Goal: Information Seeking & Learning: Learn about a topic

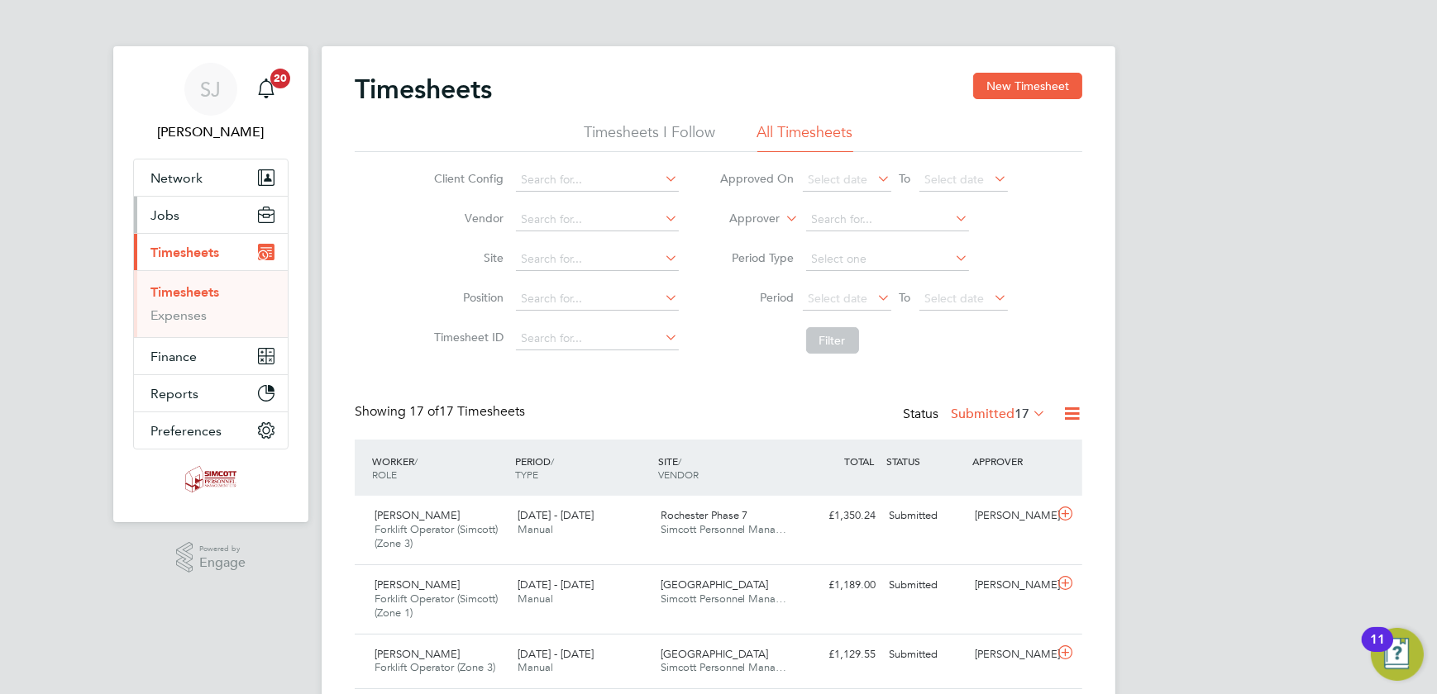
click at [169, 216] on span "Jobs" at bounding box center [164, 216] width 29 height 16
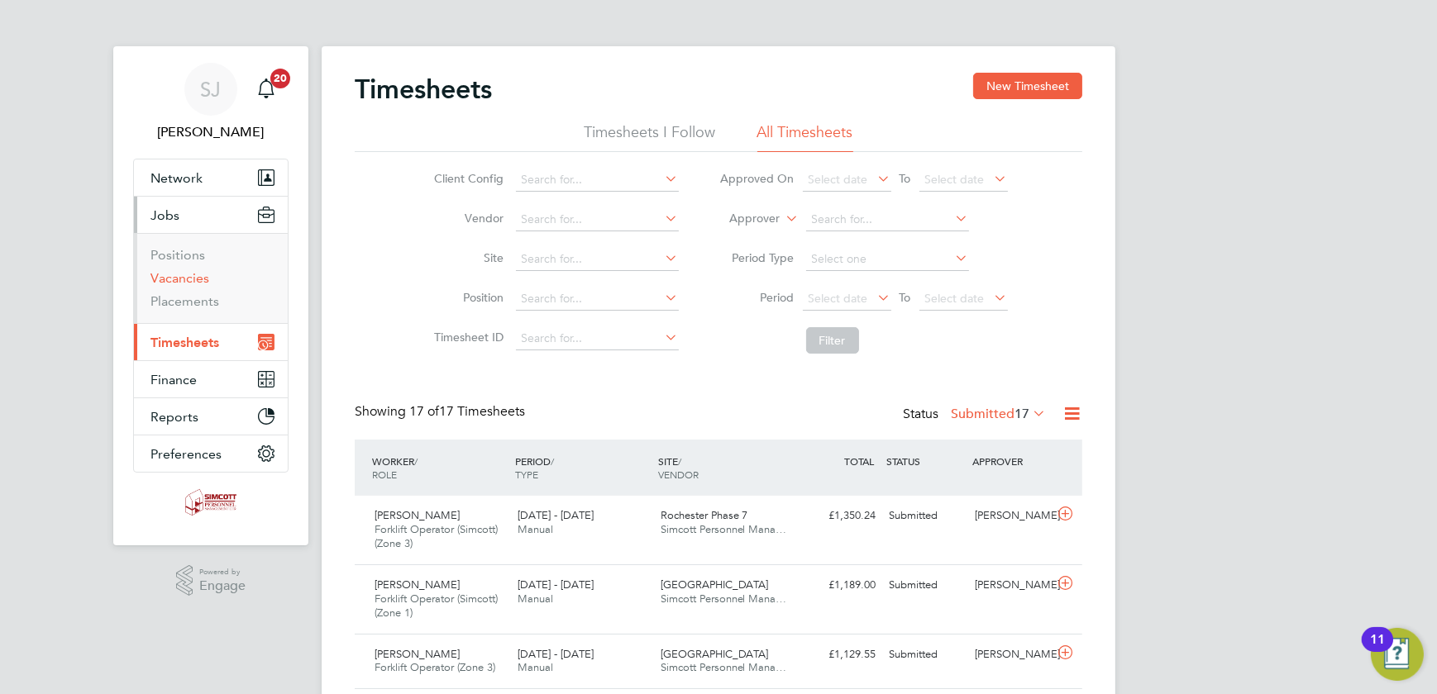
click at [174, 278] on link "Vacancies" at bounding box center [179, 278] width 59 height 16
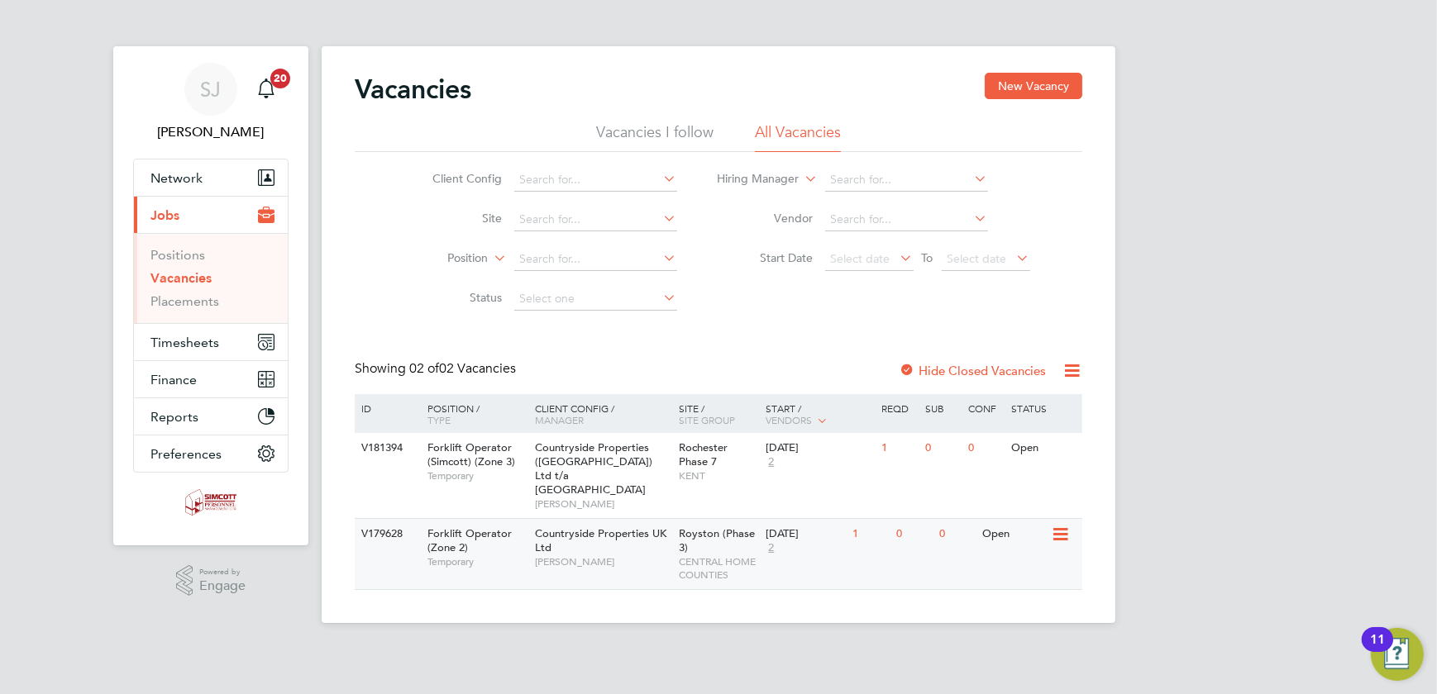
click at [535, 527] on span "Countryside Properties UK Ltd" at bounding box center [600, 541] width 131 height 28
click at [604, 213] on input at bounding box center [595, 219] width 163 height 23
click at [583, 237] on li "Northwick Park" at bounding box center [595, 242] width 164 height 22
type input "Northwick Park"
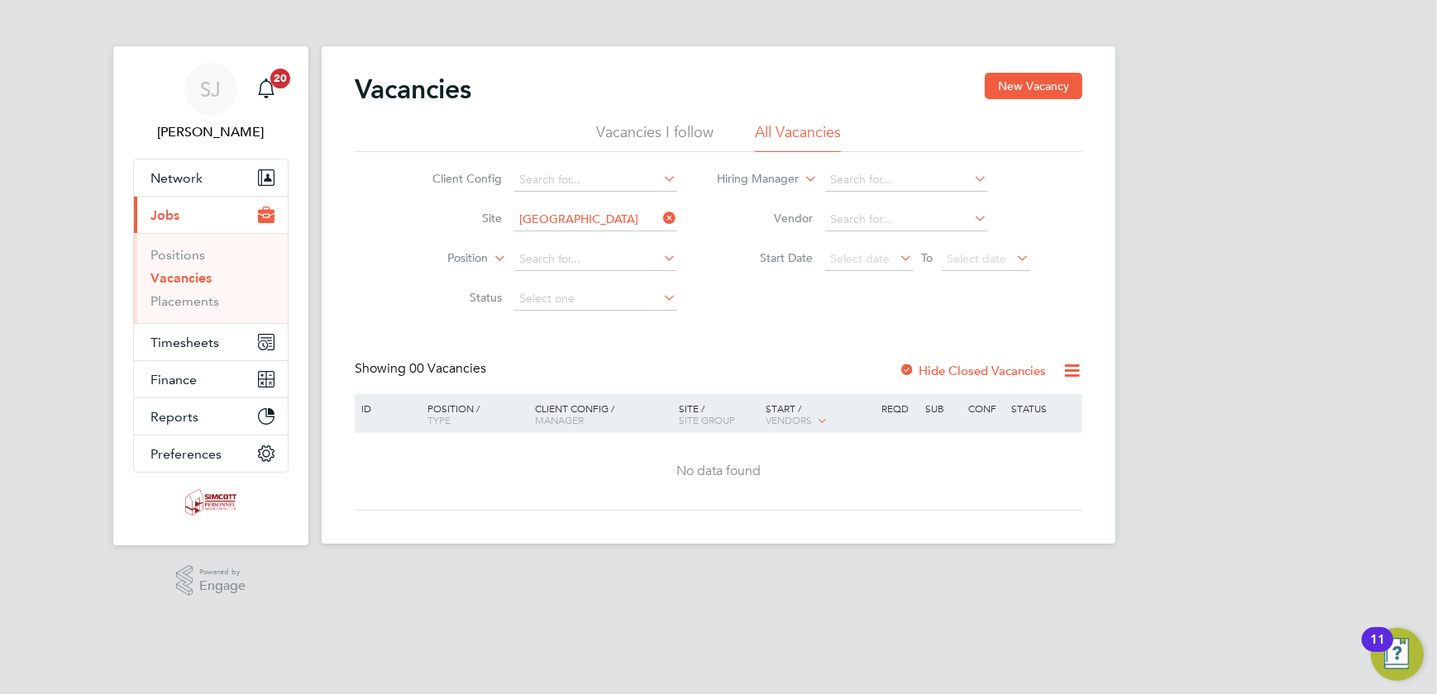
click at [1000, 375] on label "Hide Closed Vacancies" at bounding box center [972, 371] width 147 height 16
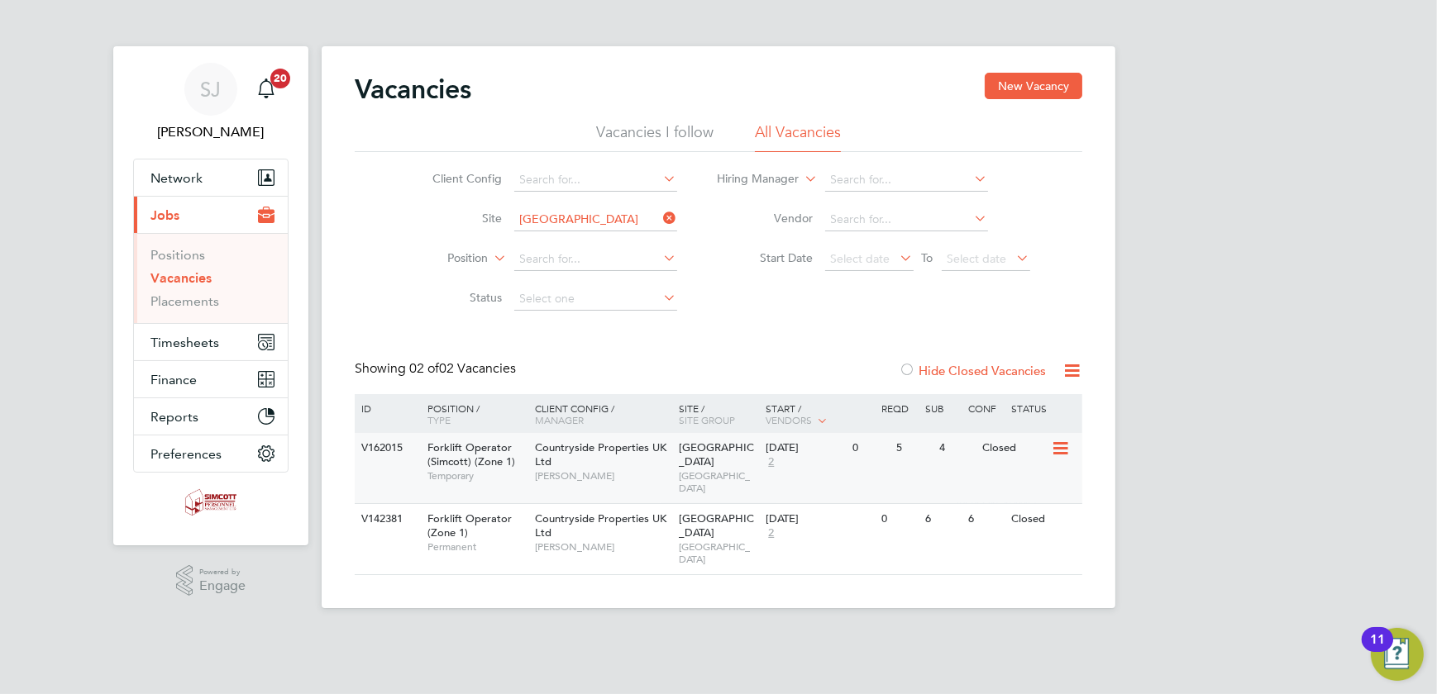
click at [721, 470] on span "WEST LONDON" at bounding box center [719, 483] width 79 height 26
click at [690, 529] on div "Northwick Park WEST LONDON" at bounding box center [718, 539] width 87 height 70
click at [616, 217] on input at bounding box center [595, 219] width 163 height 23
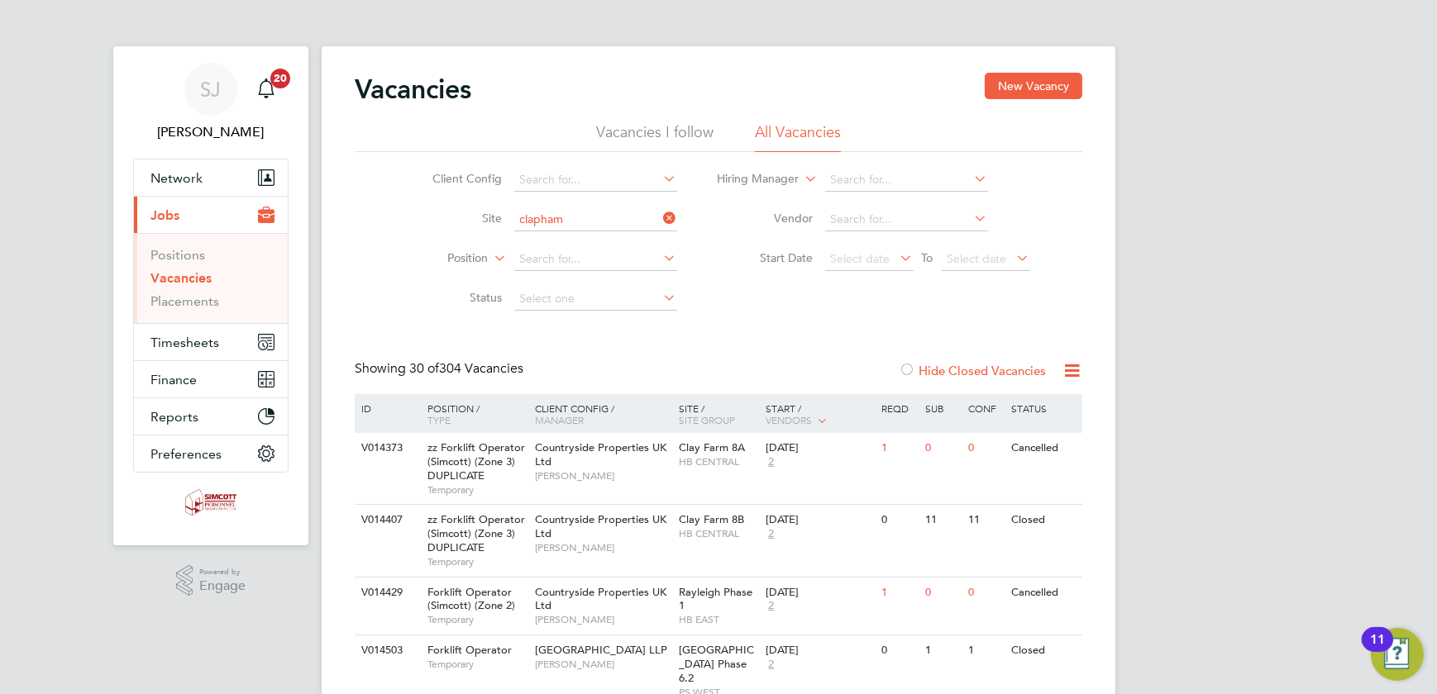
click at [599, 263] on li "Clapham Park C02" at bounding box center [595, 264] width 164 height 22
type input "Clapham Park C02"
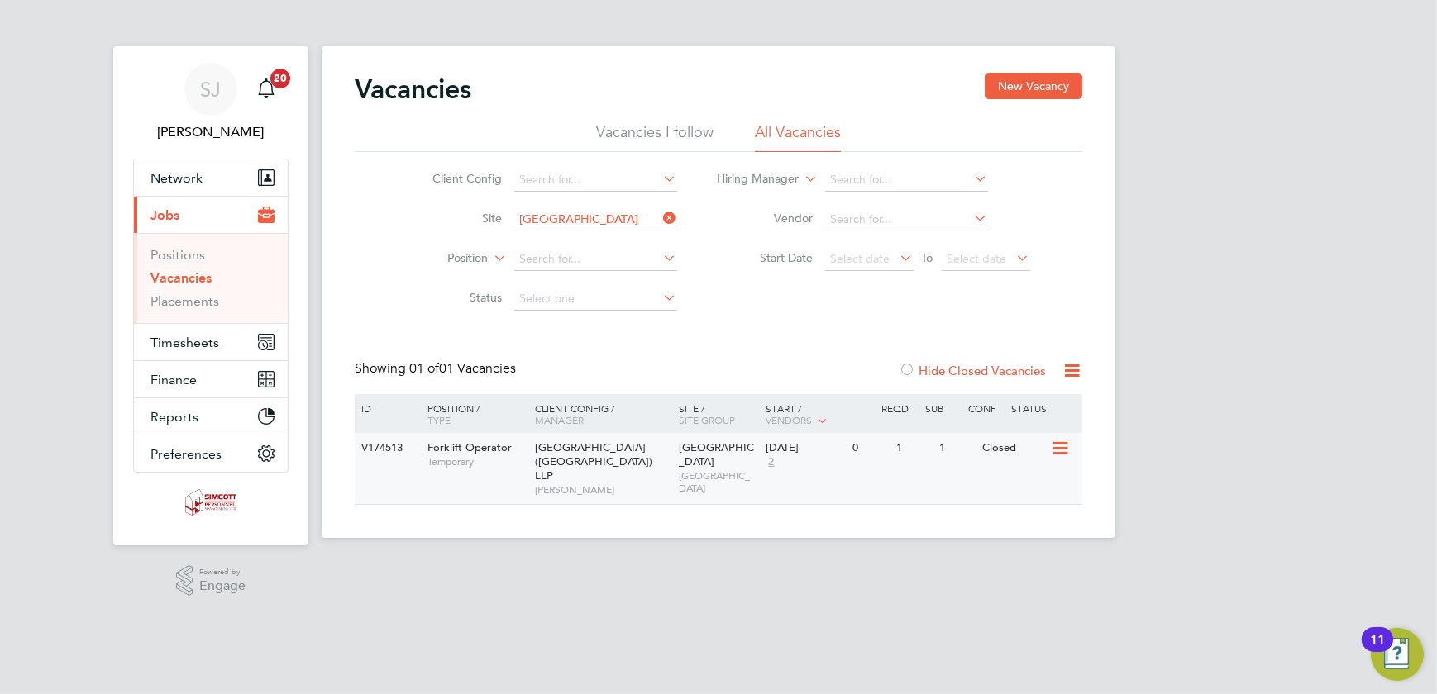
click at [699, 479] on span "WEST LONDON" at bounding box center [719, 483] width 79 height 26
click at [661, 216] on icon at bounding box center [661, 218] width 0 height 23
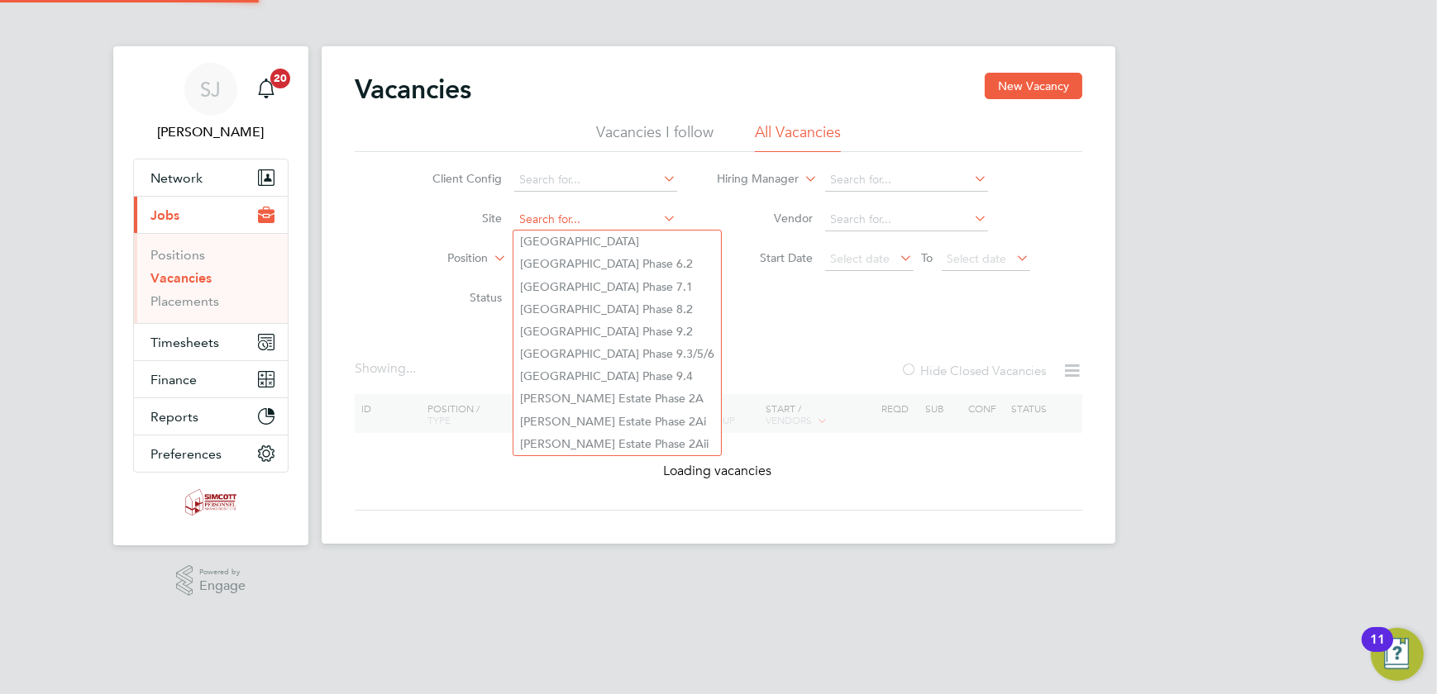
drag, startPoint x: 551, startPoint y: 224, endPoint x: 584, endPoint y: 223, distance: 33.9
click at [566, 224] on input at bounding box center [595, 219] width 163 height 23
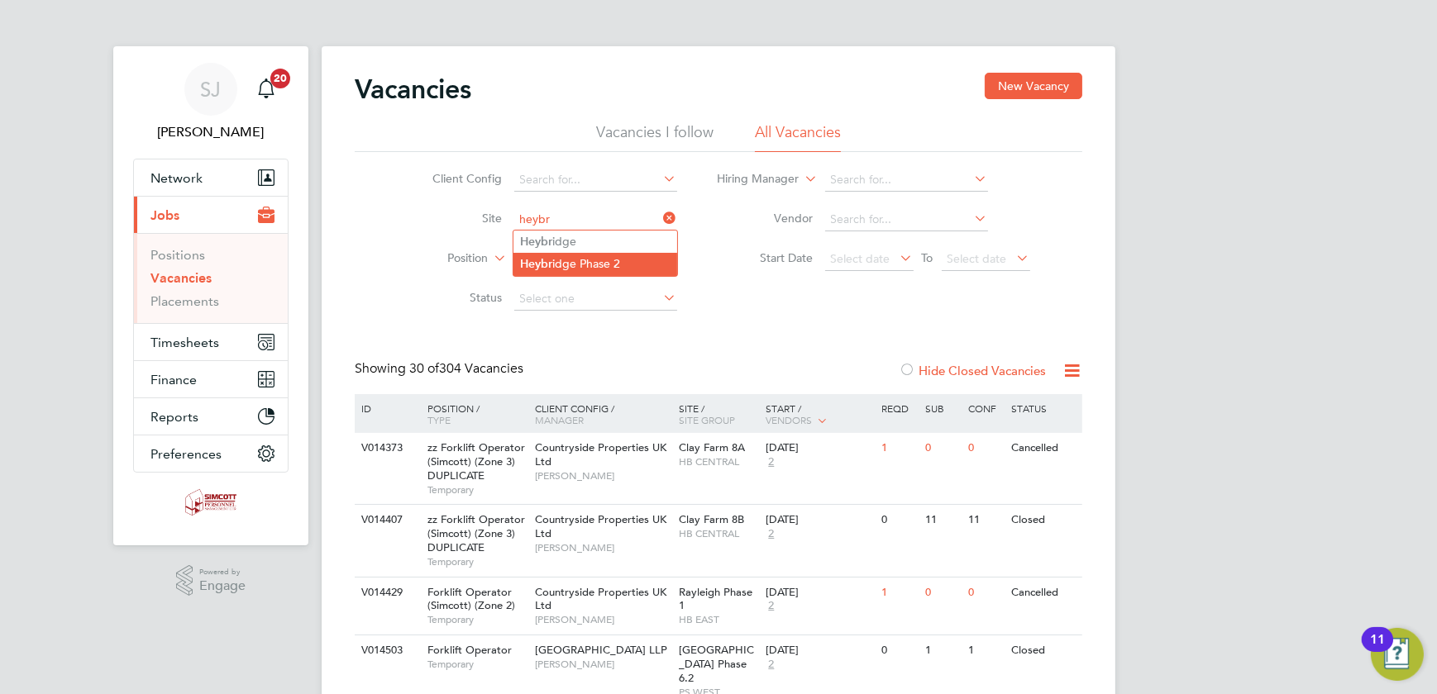
click at [587, 258] on li "Heybr idge Phase 2" at bounding box center [595, 264] width 164 height 22
type input "Heybridge Phase 2"
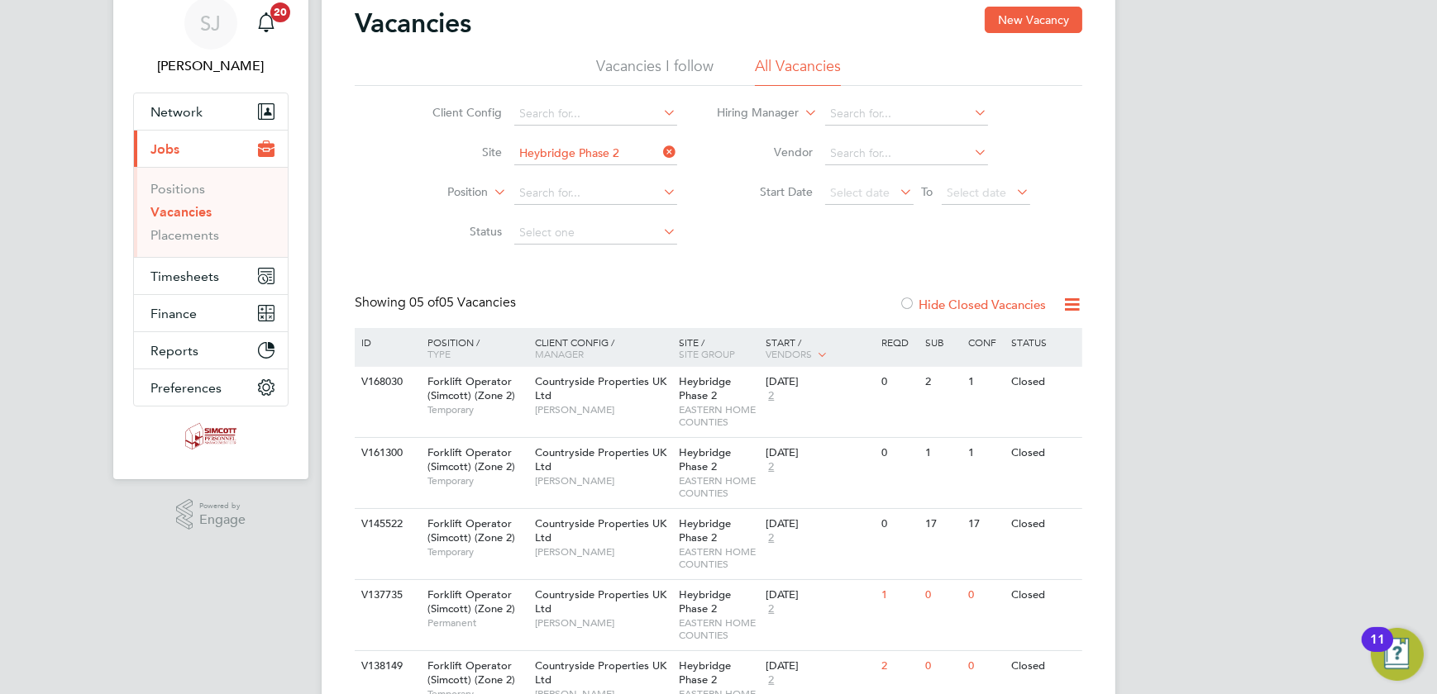
scroll to position [153, 0]
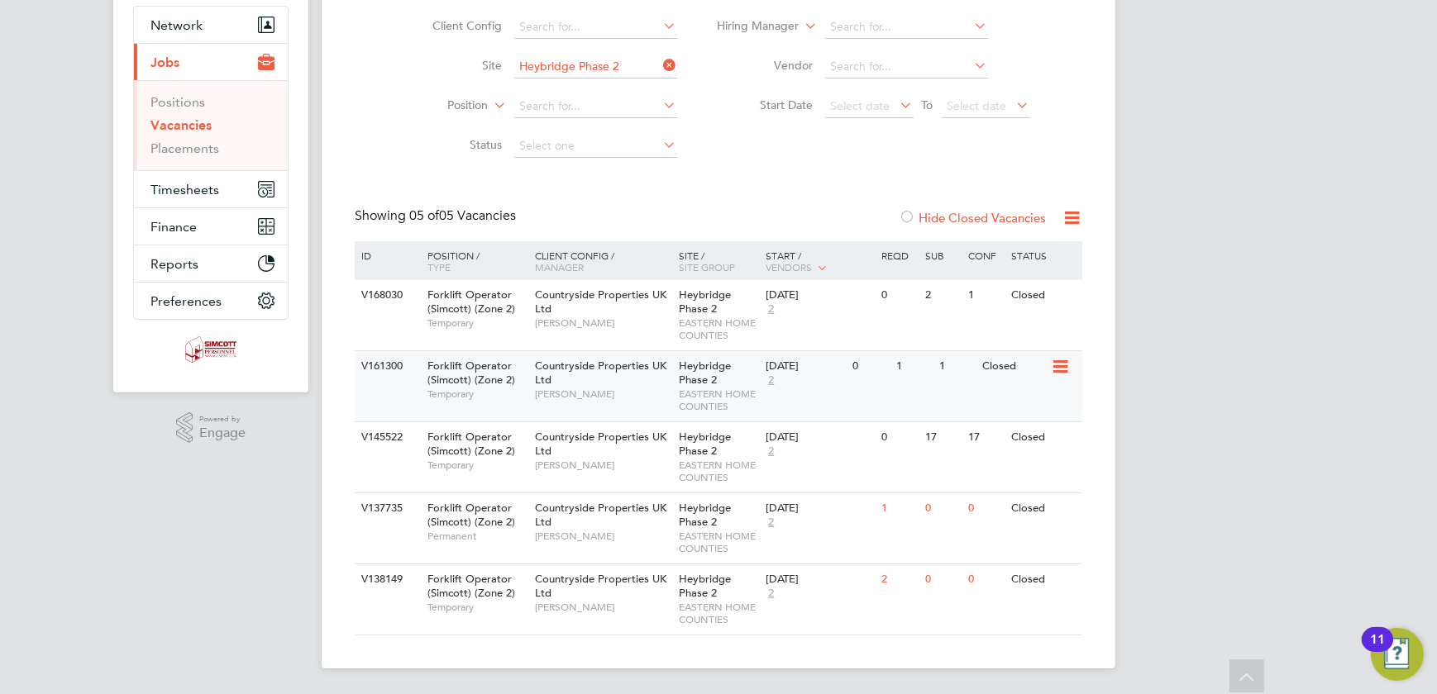
click at [762, 388] on div "17 Mar 2025 2" at bounding box center [804, 373] width 87 height 45
click at [818, 471] on div "V145522 Forklift Operator (Simcott) (Zone 2) Temporary Countryside Properties U…" at bounding box center [719, 457] width 728 height 71
click at [821, 548] on div "V137735 Forklift Operator (Simcott) (Zone 2) Permanent Countryside Properties U…" at bounding box center [719, 528] width 728 height 71
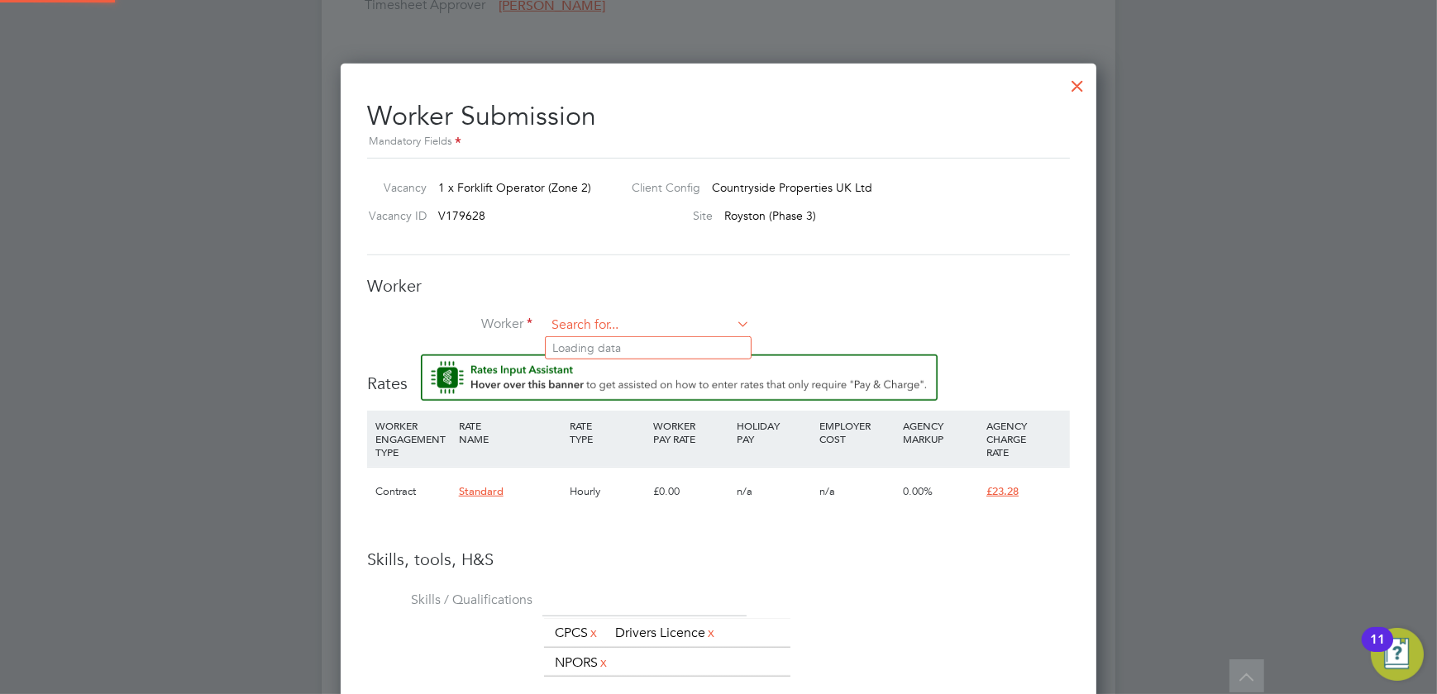
click at [656, 315] on input at bounding box center [648, 325] width 204 height 25
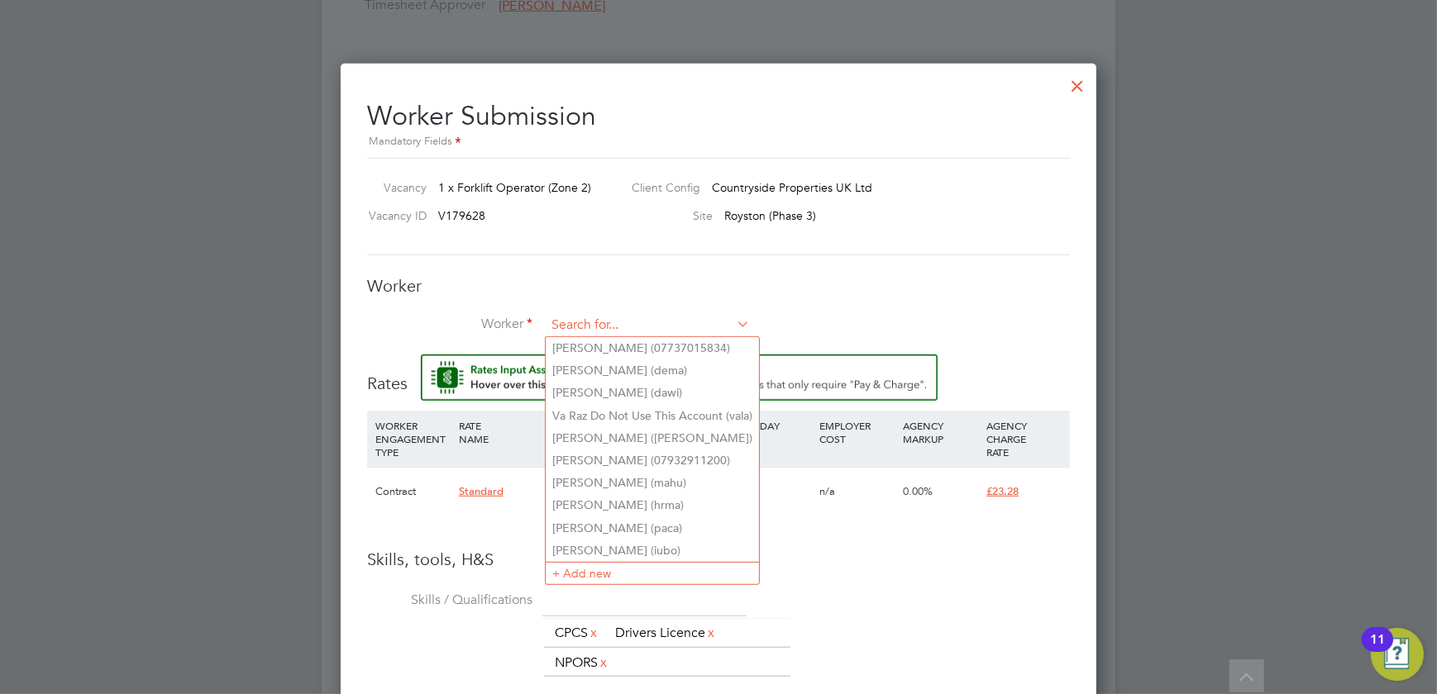
type input "s"
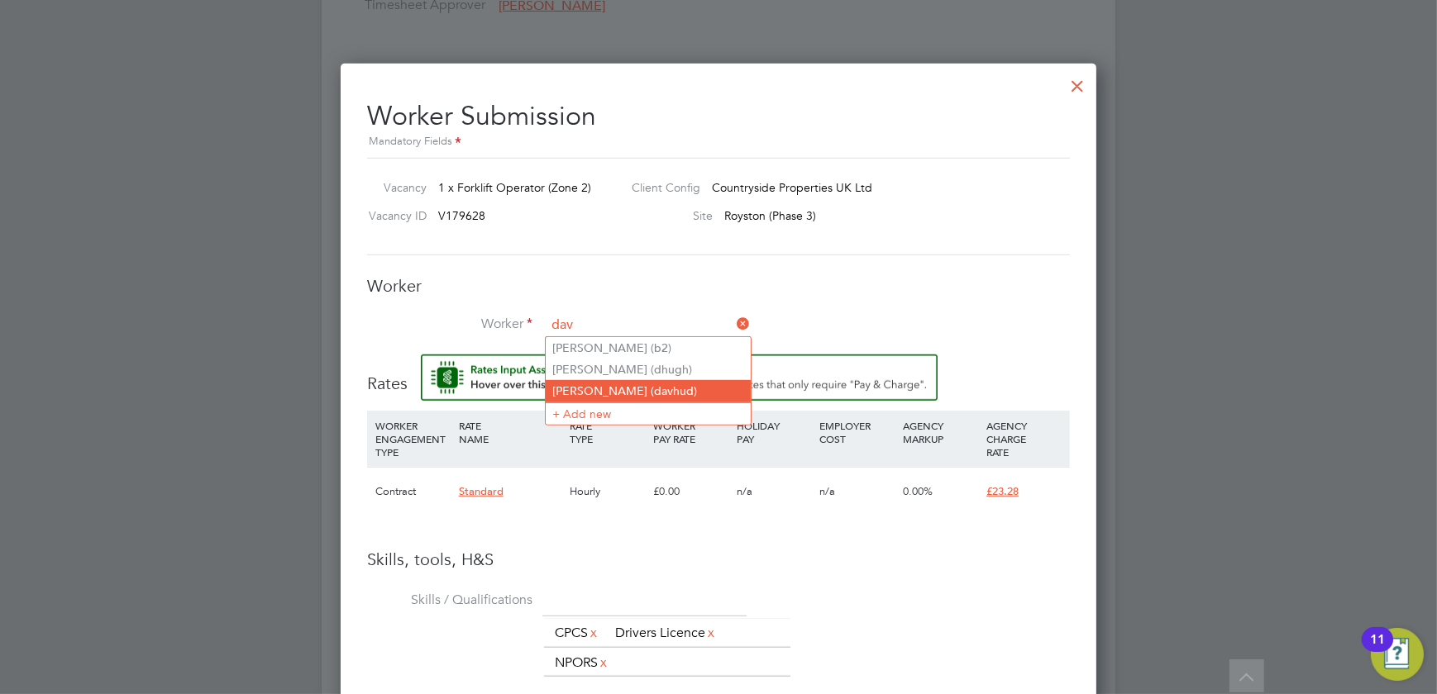
type input "dav"
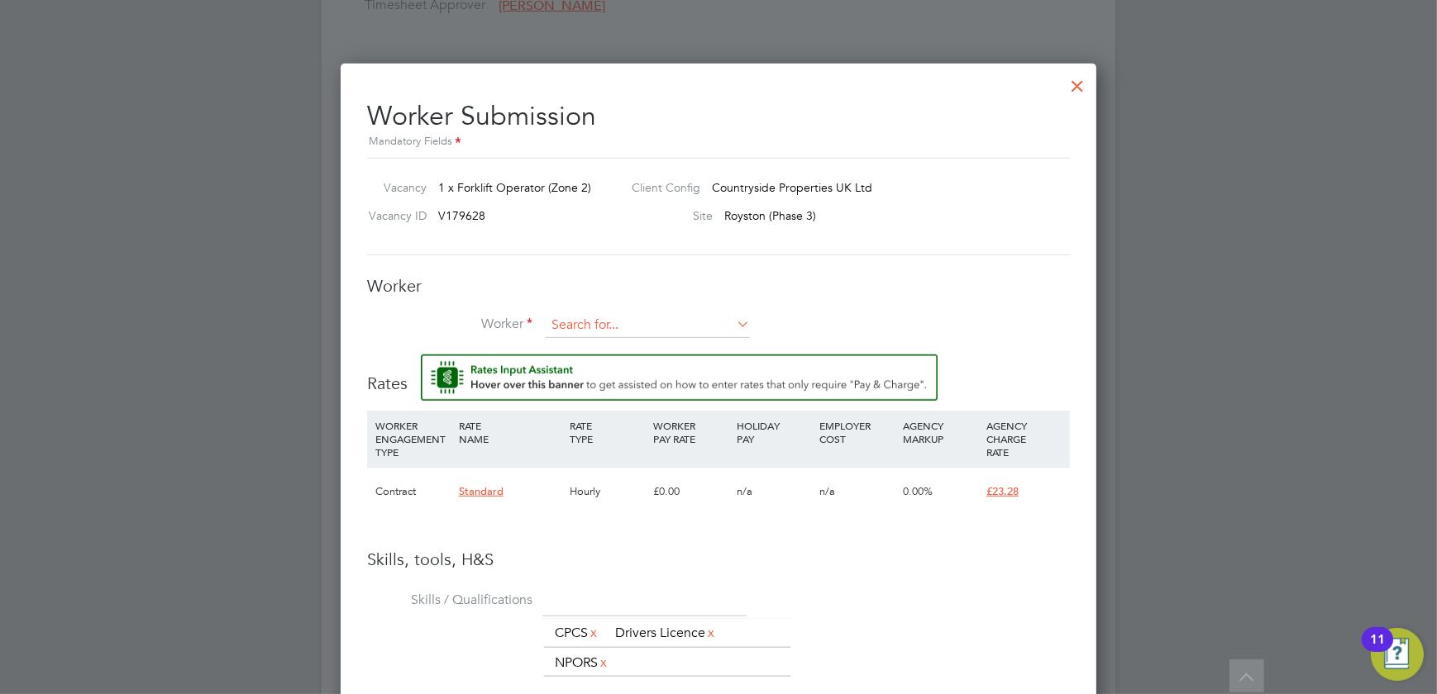
click at [680, 334] on input at bounding box center [648, 325] width 204 height 25
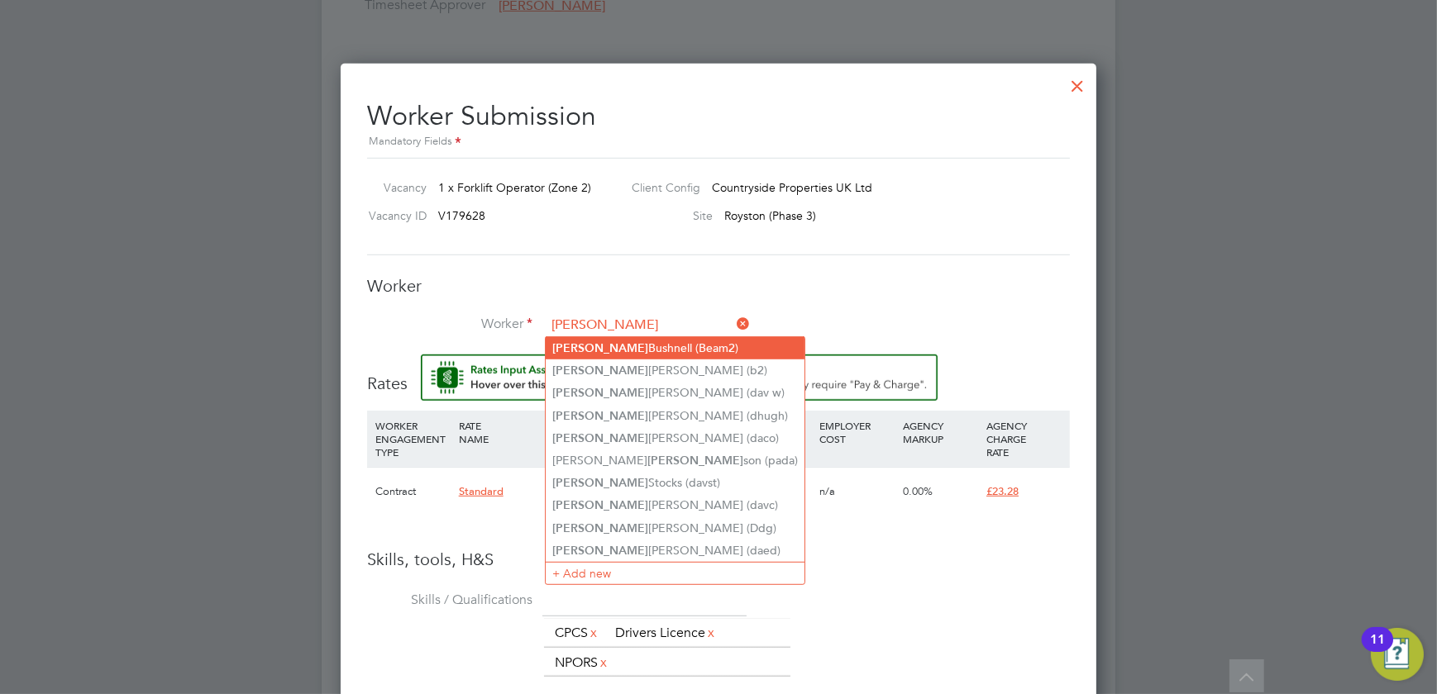
click at [683, 349] on li "David Bushnell (Beam2)" at bounding box center [675, 348] width 259 height 22
type input "David Bushnell (Beam2)"
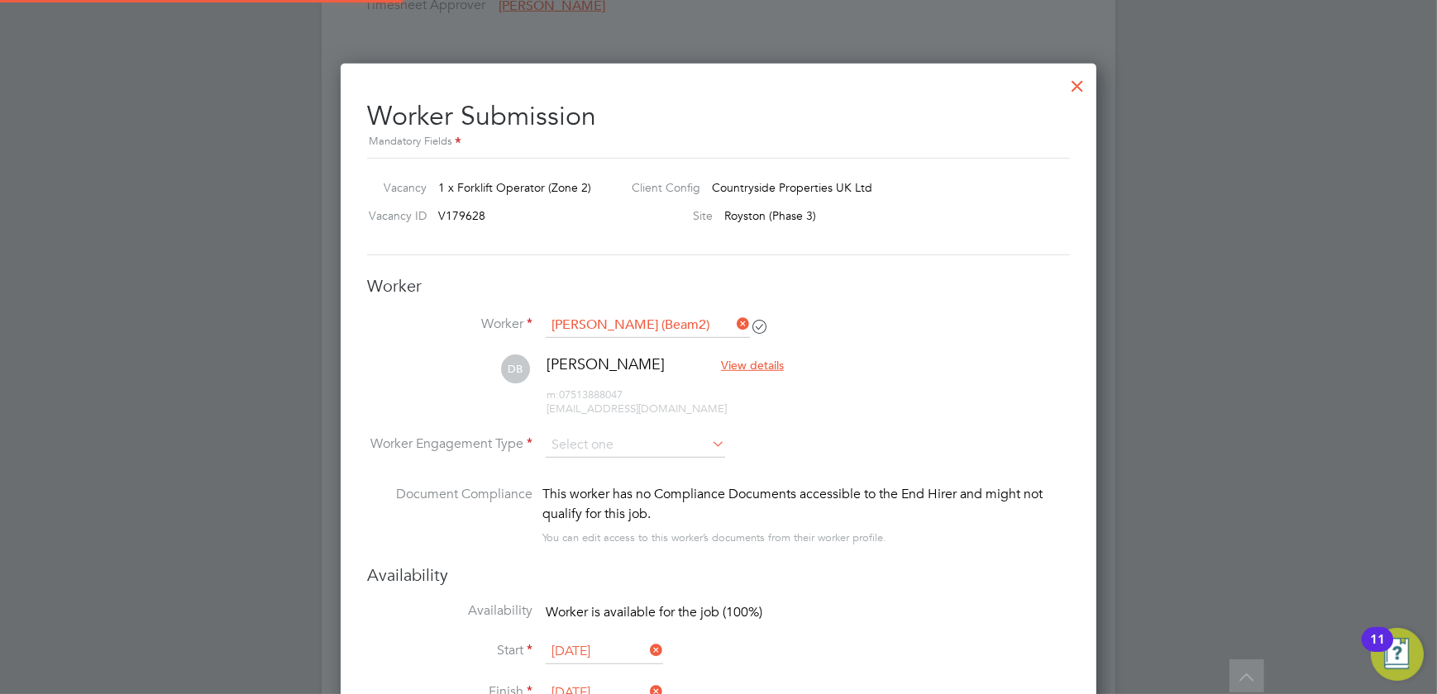
scroll to position [1453, 756]
click at [585, 443] on input at bounding box center [635, 446] width 179 height 25
click at [583, 480] on li "PAYE" at bounding box center [636, 488] width 180 height 21
type input "PAYE"
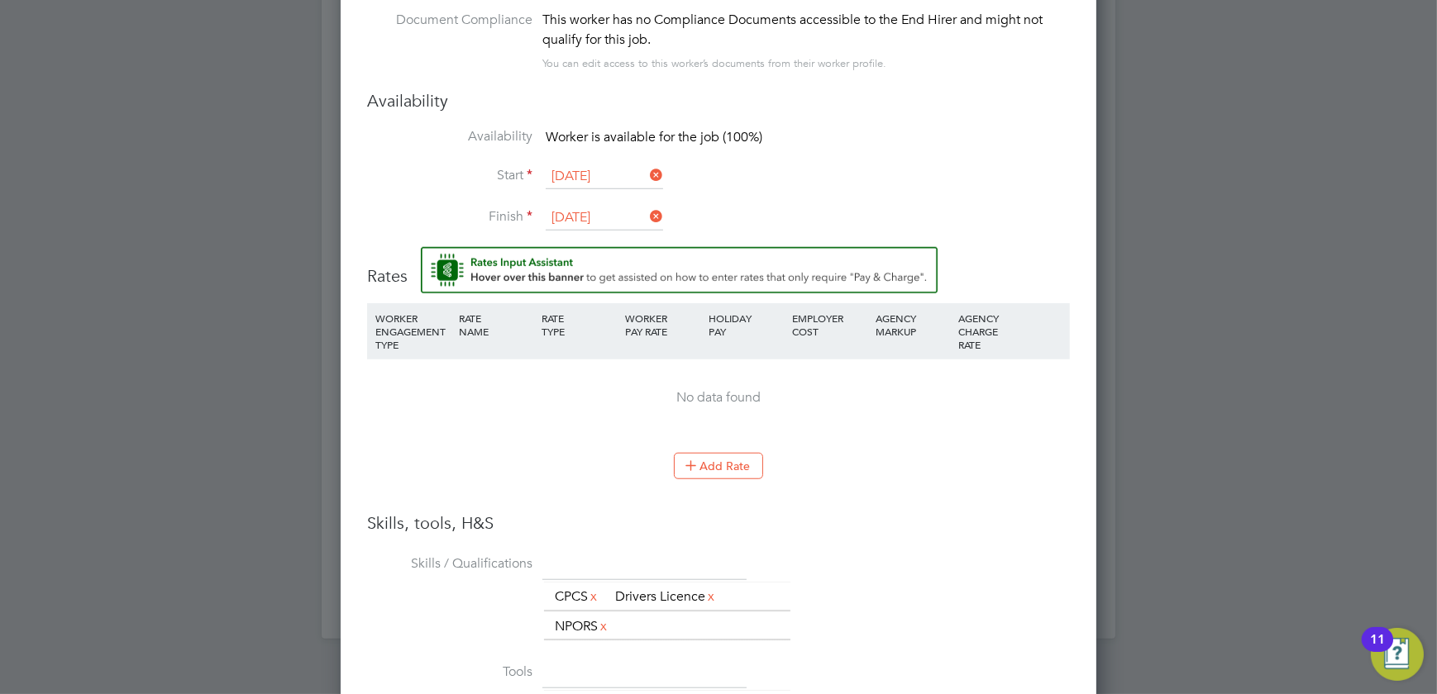
scroll to position [1728, 0]
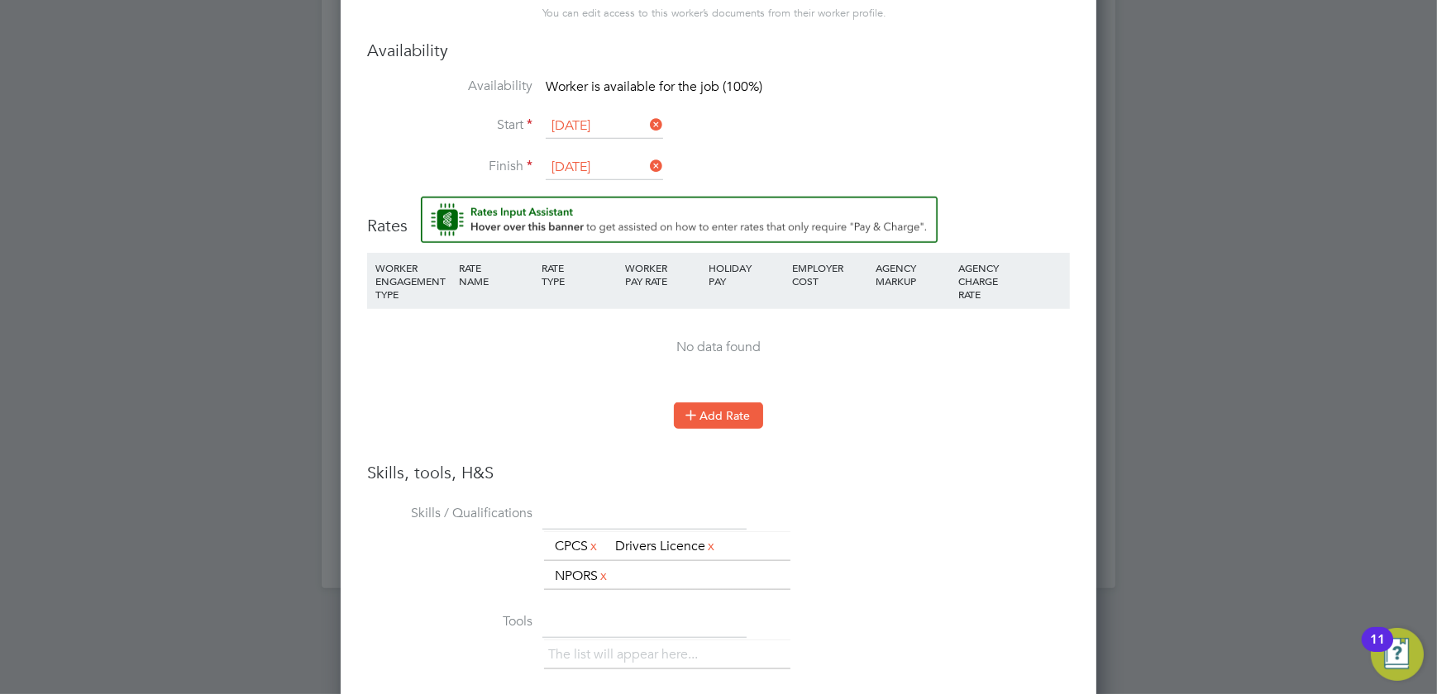
click at [723, 411] on button "Add Rate" at bounding box center [718, 416] width 89 height 26
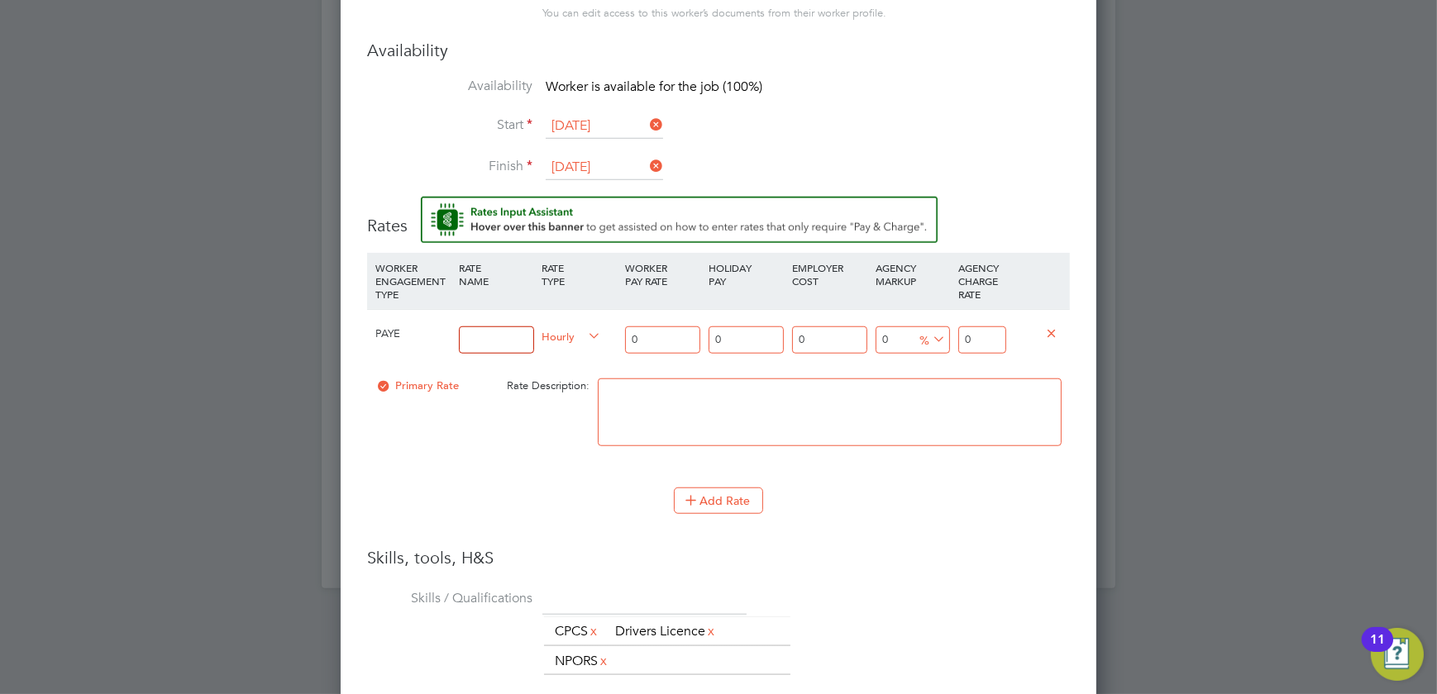
drag, startPoint x: 501, startPoint y: 341, endPoint x: 515, endPoint y: 341, distance: 14.1
click at [501, 341] on input at bounding box center [496, 340] width 75 height 27
type input "basic"
click at [674, 332] on input "0" at bounding box center [662, 340] width 75 height 27
type input "1"
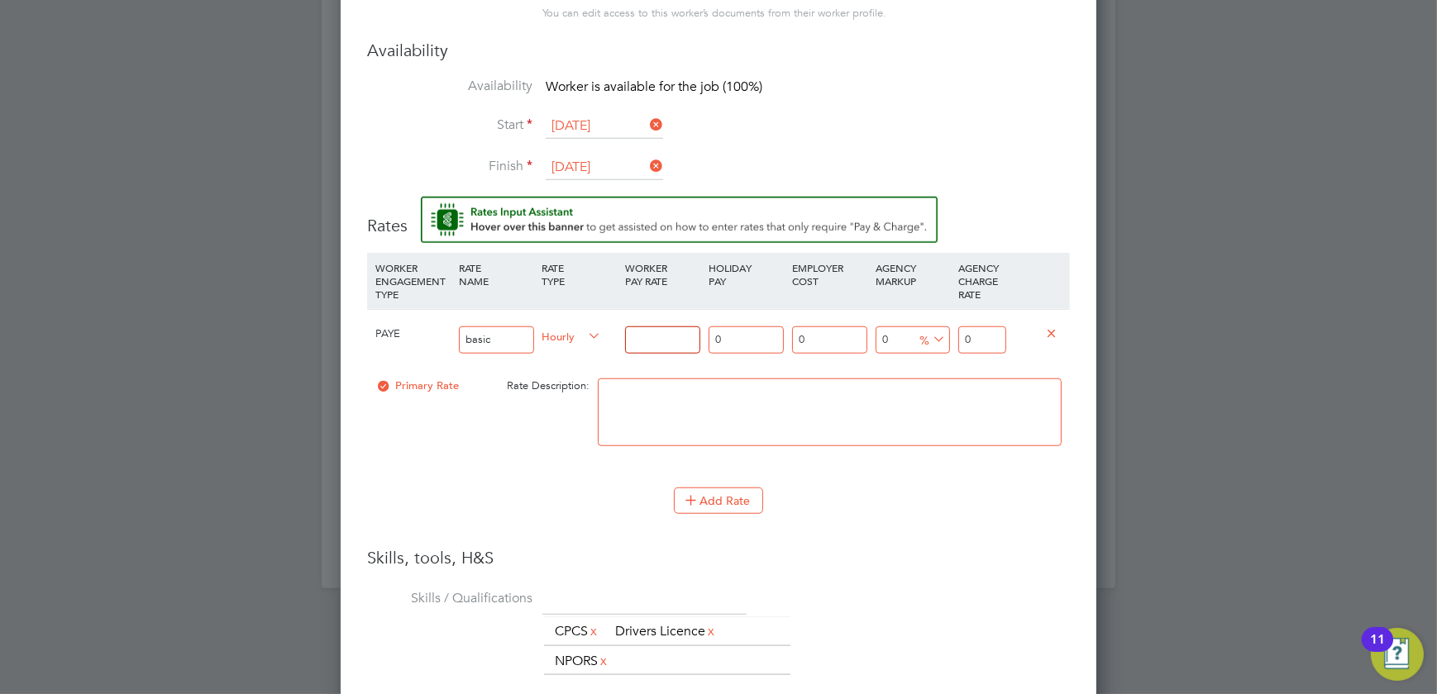
type input "1"
type input "19"
drag, startPoint x: 995, startPoint y: 331, endPoint x: 904, endPoint y: 346, distance: 93.0
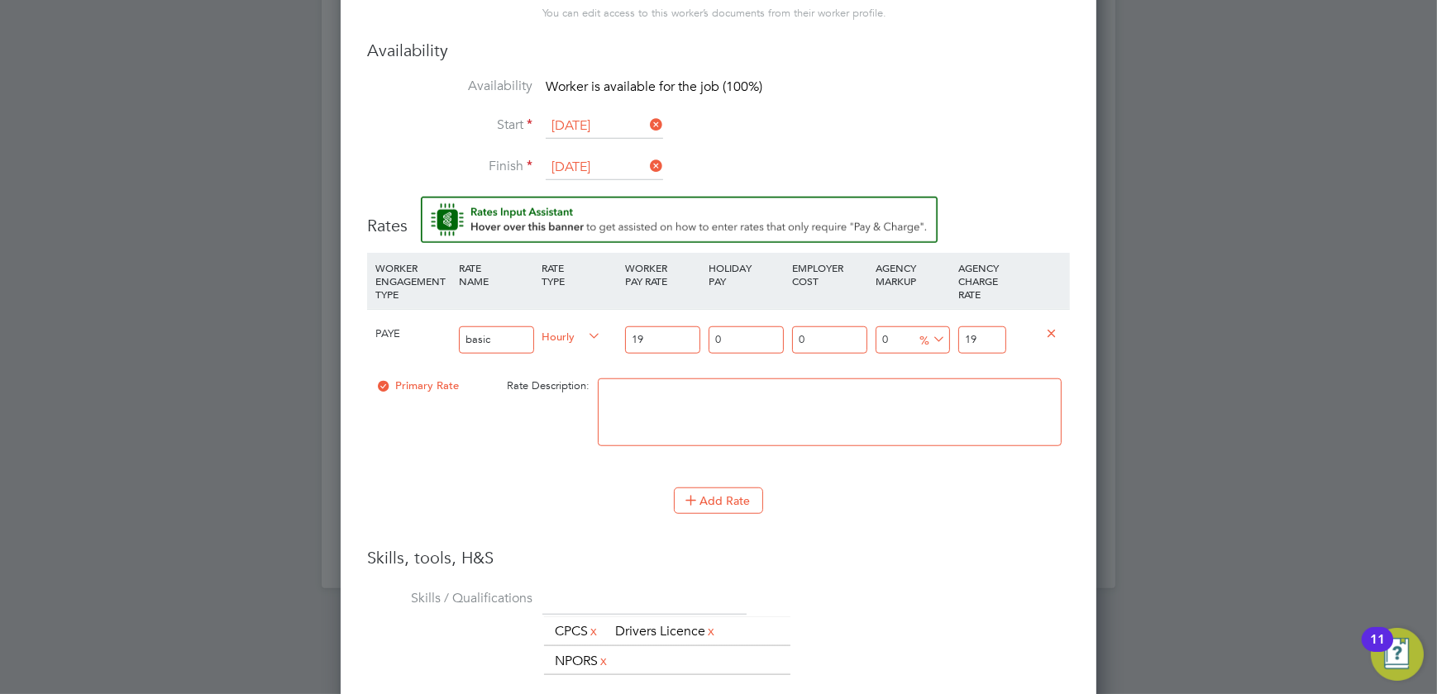
click at [904, 346] on div "PAYE basic Hourly 19 0 n/a 0 n/a 0 0 % 19" at bounding box center [718, 339] width 703 height 61
type input "-89.47368421052632"
type input "2"
type input "21.05263157894737"
type input "23"
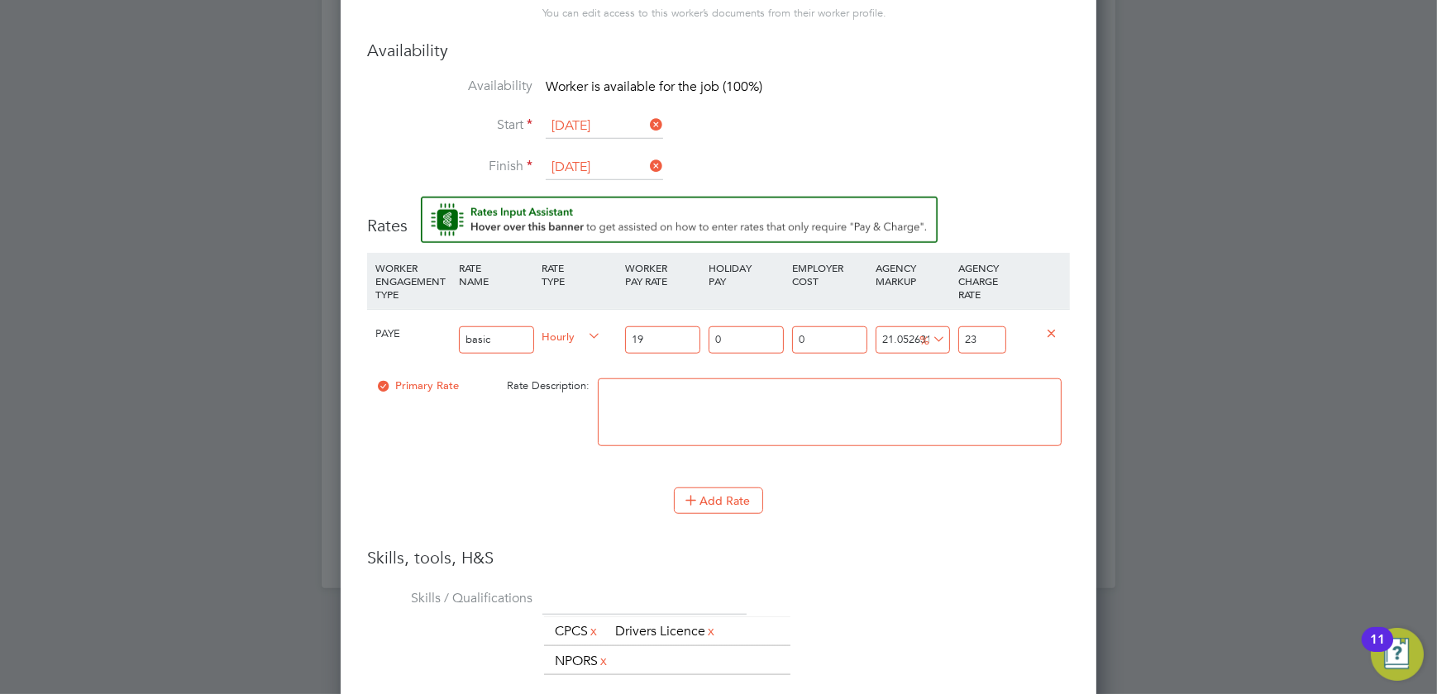
type input "22.105263157894736"
type input "23.2"
type input "22.526315789473685"
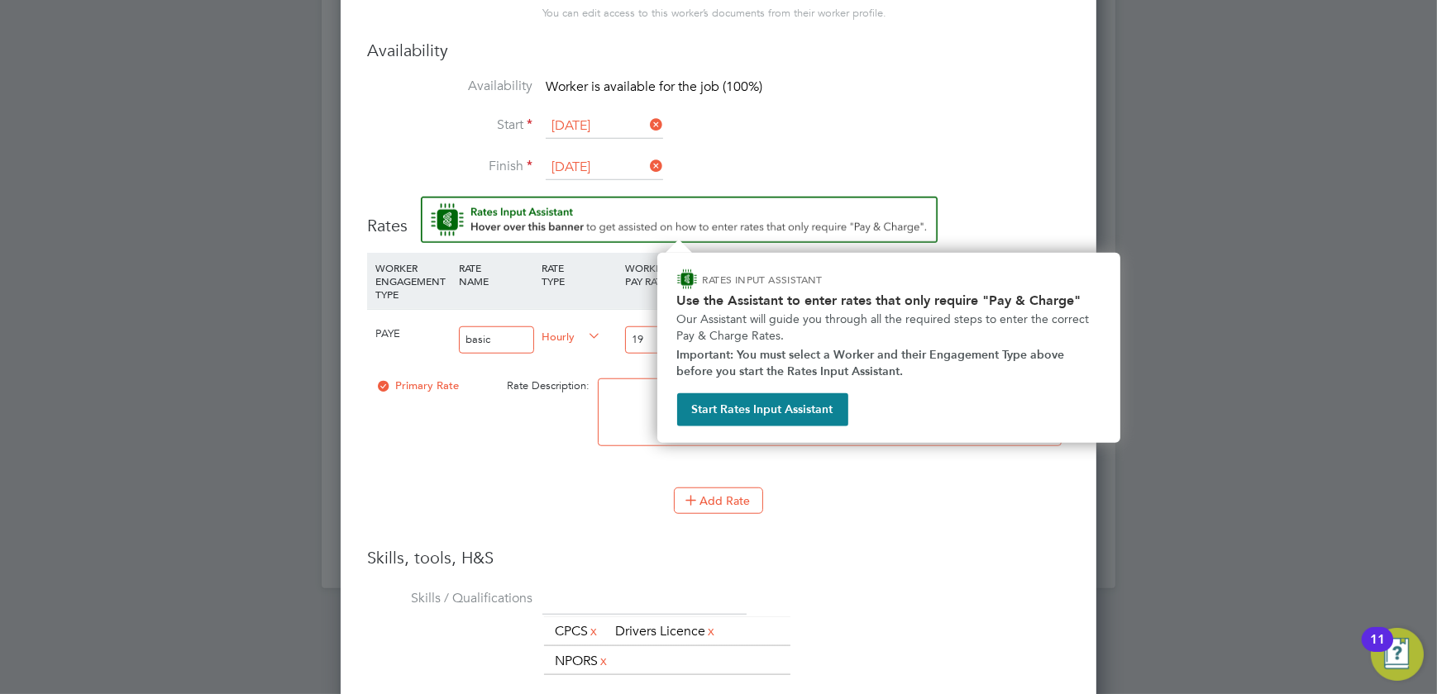
type input "23.28"
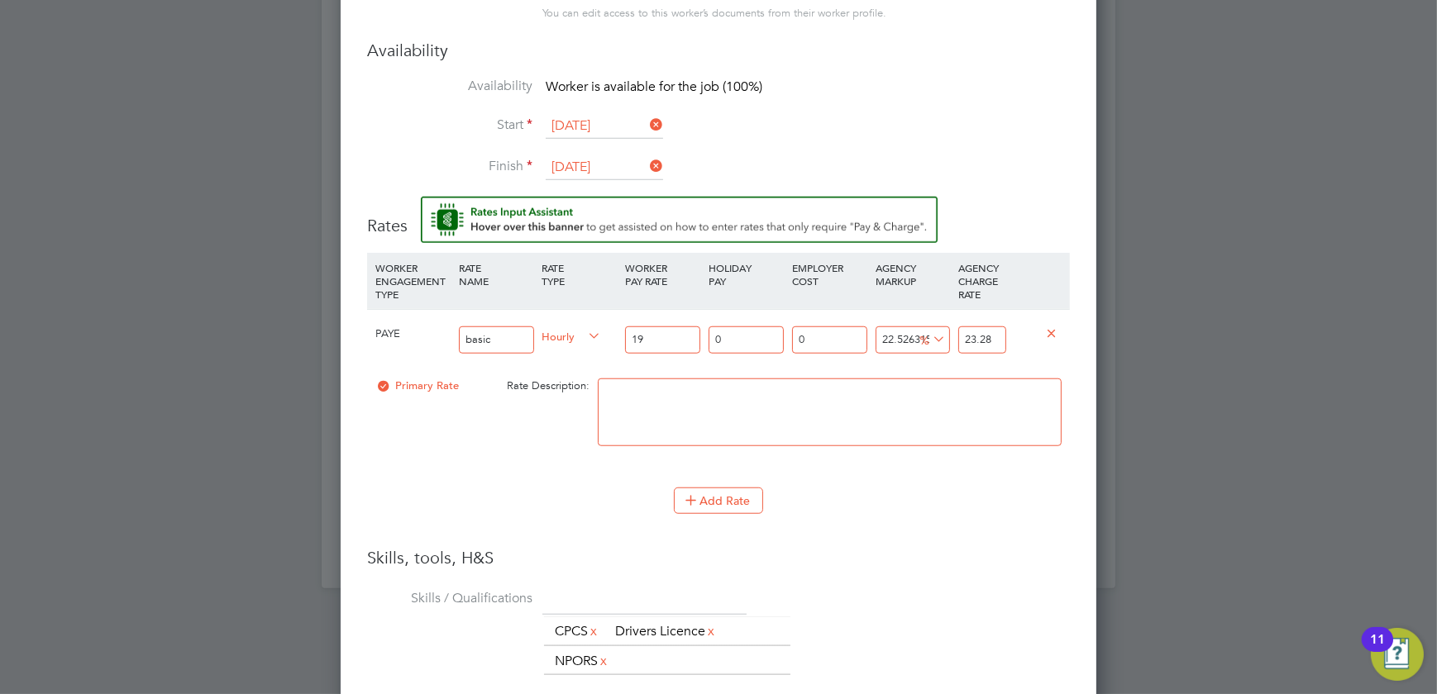
click at [605, 162] on input "03 Oct 2025" at bounding box center [604, 167] width 117 height 25
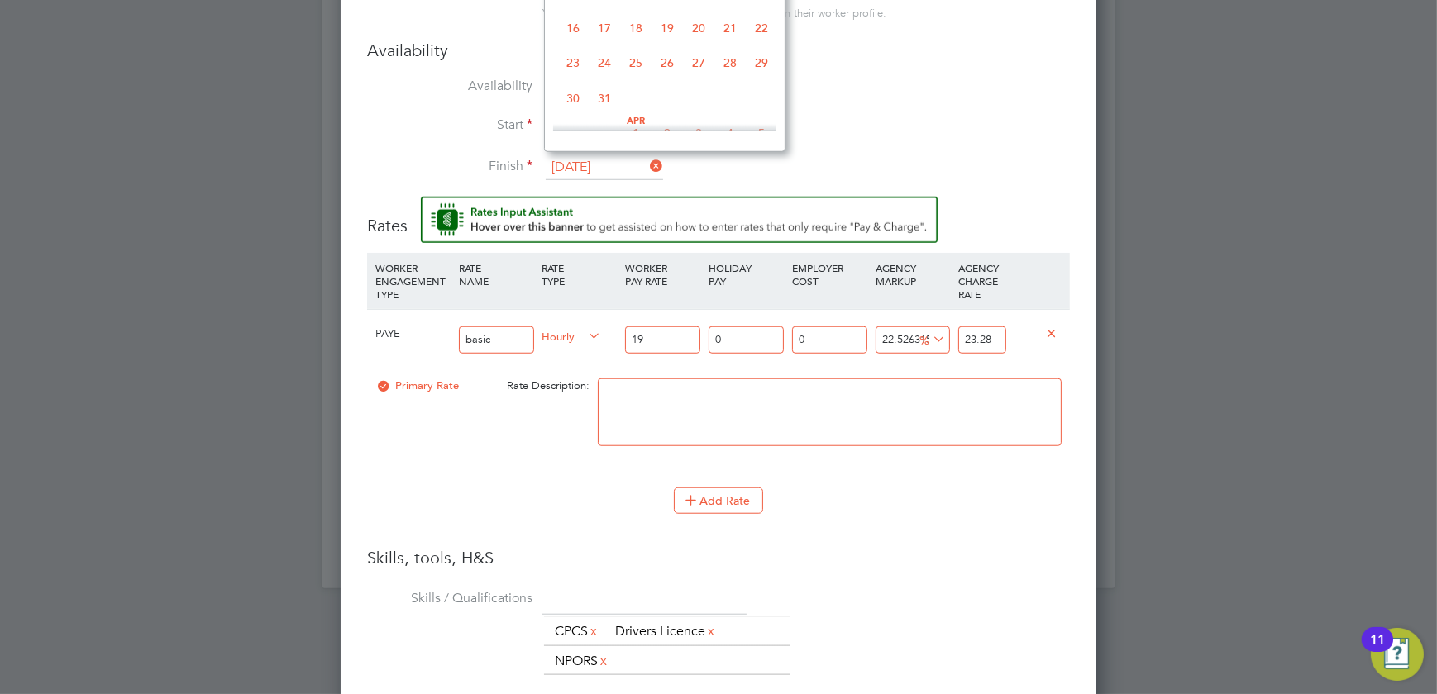
click at [765, 76] on span "29" at bounding box center [761, 62] width 31 height 31
type input "29 Mar 2026"
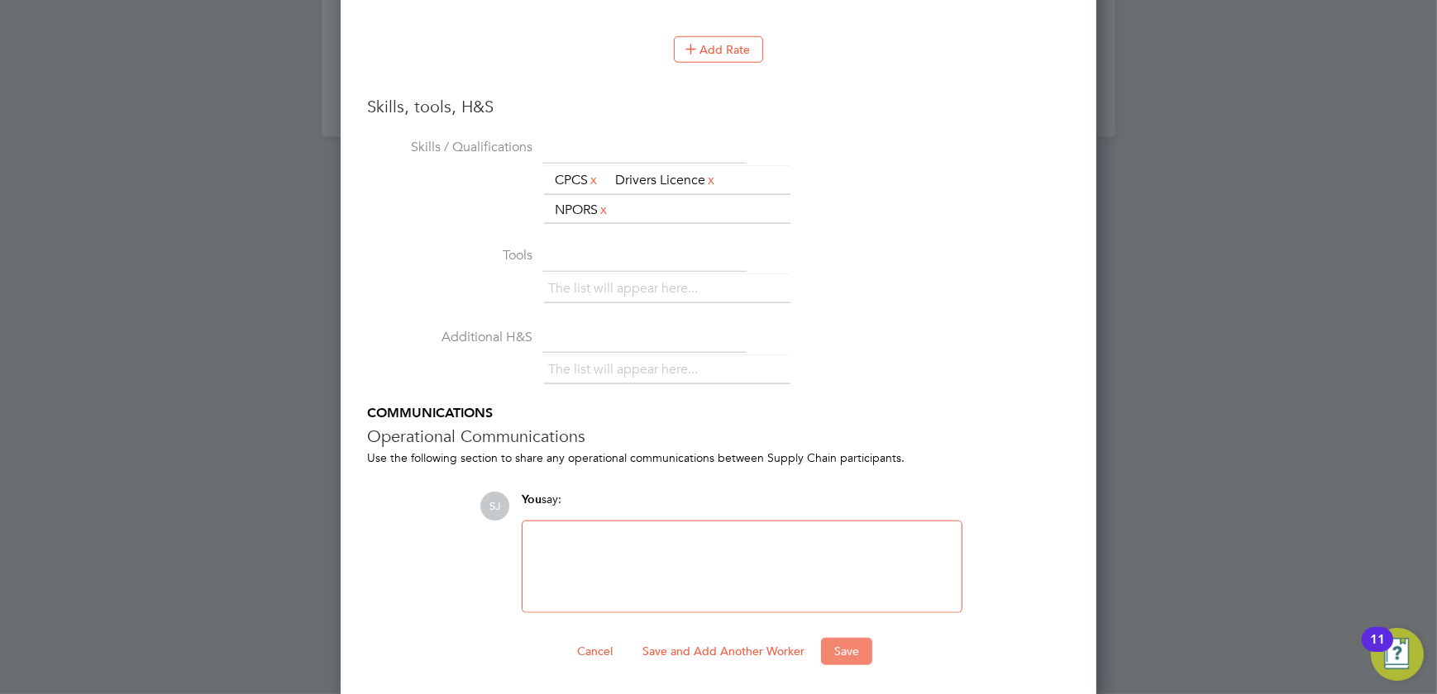
click at [854, 656] on button "Save" at bounding box center [846, 651] width 51 height 26
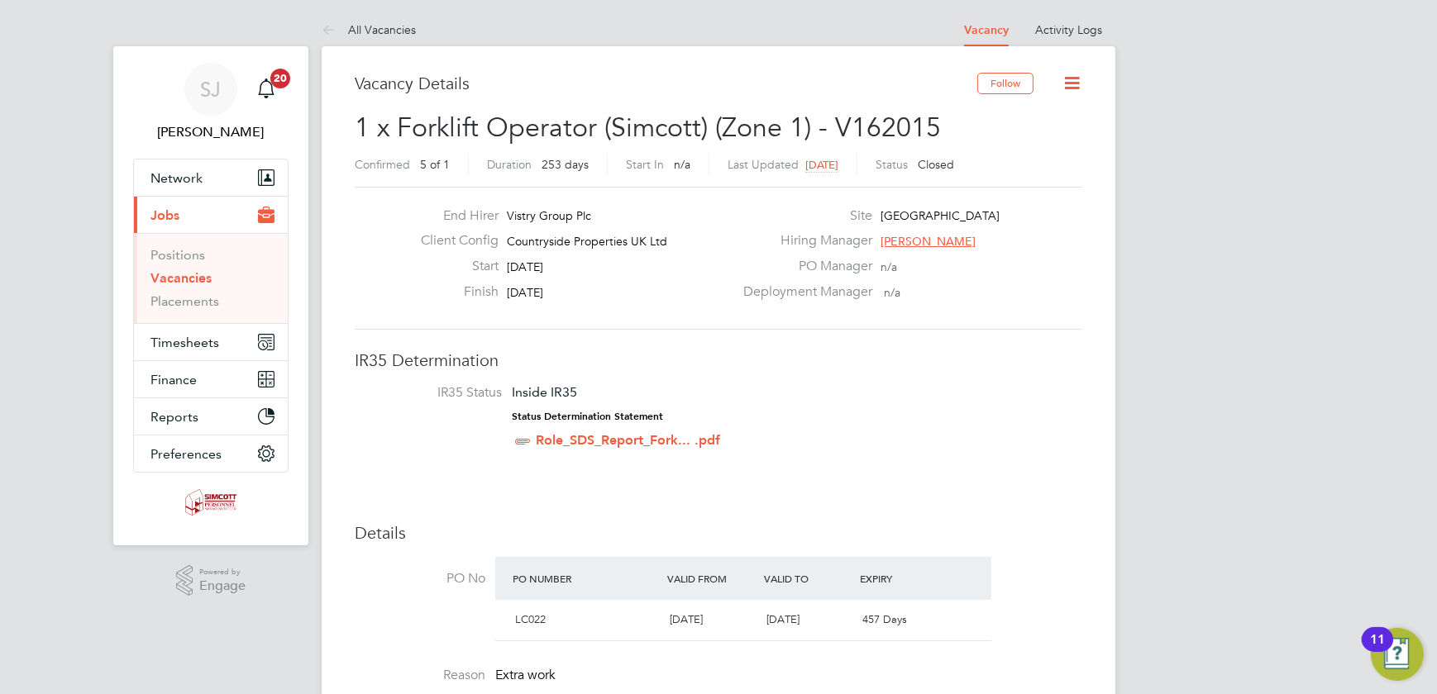
click at [1078, 82] on icon at bounding box center [1071, 83] width 21 height 21
click at [1017, 231] on div "Site Northwick Park" at bounding box center [910, 221] width 355 height 26
click at [1076, 89] on icon at bounding box center [1071, 83] width 21 height 21
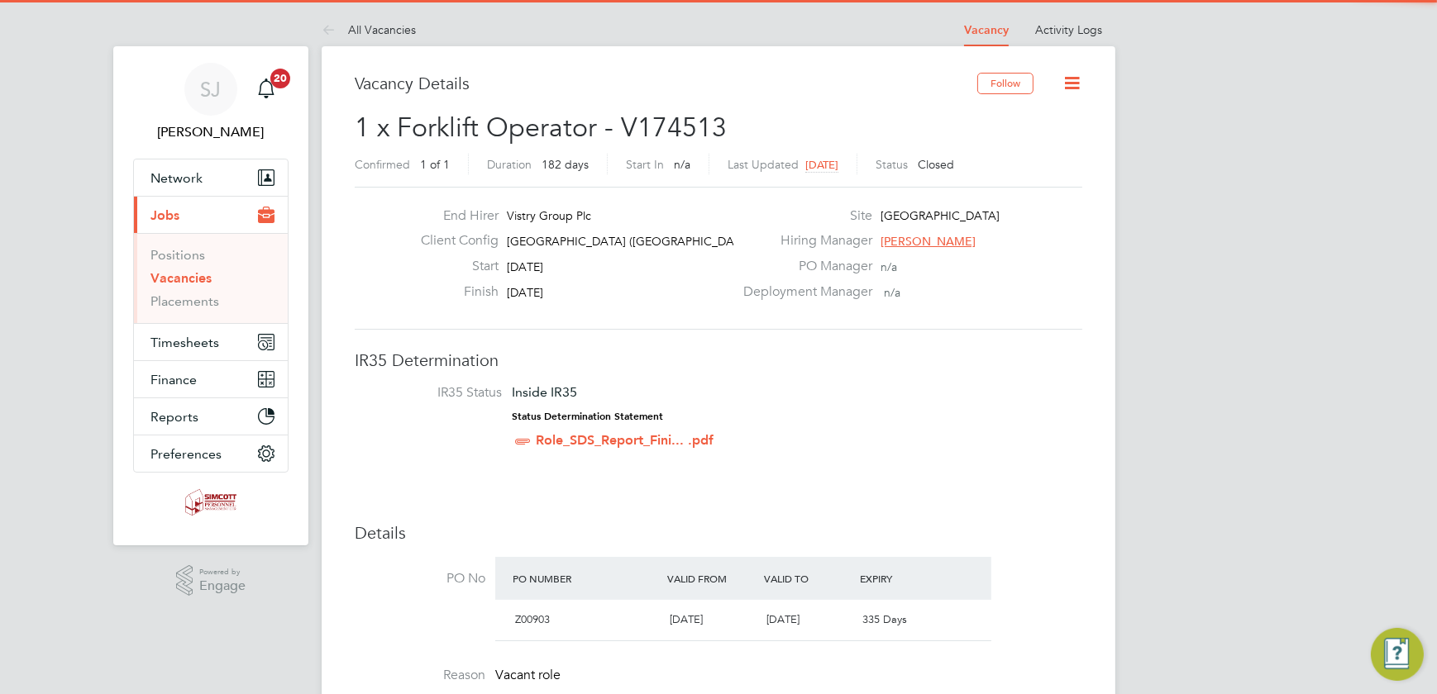
click at [1075, 83] on icon at bounding box center [1071, 83] width 21 height 21
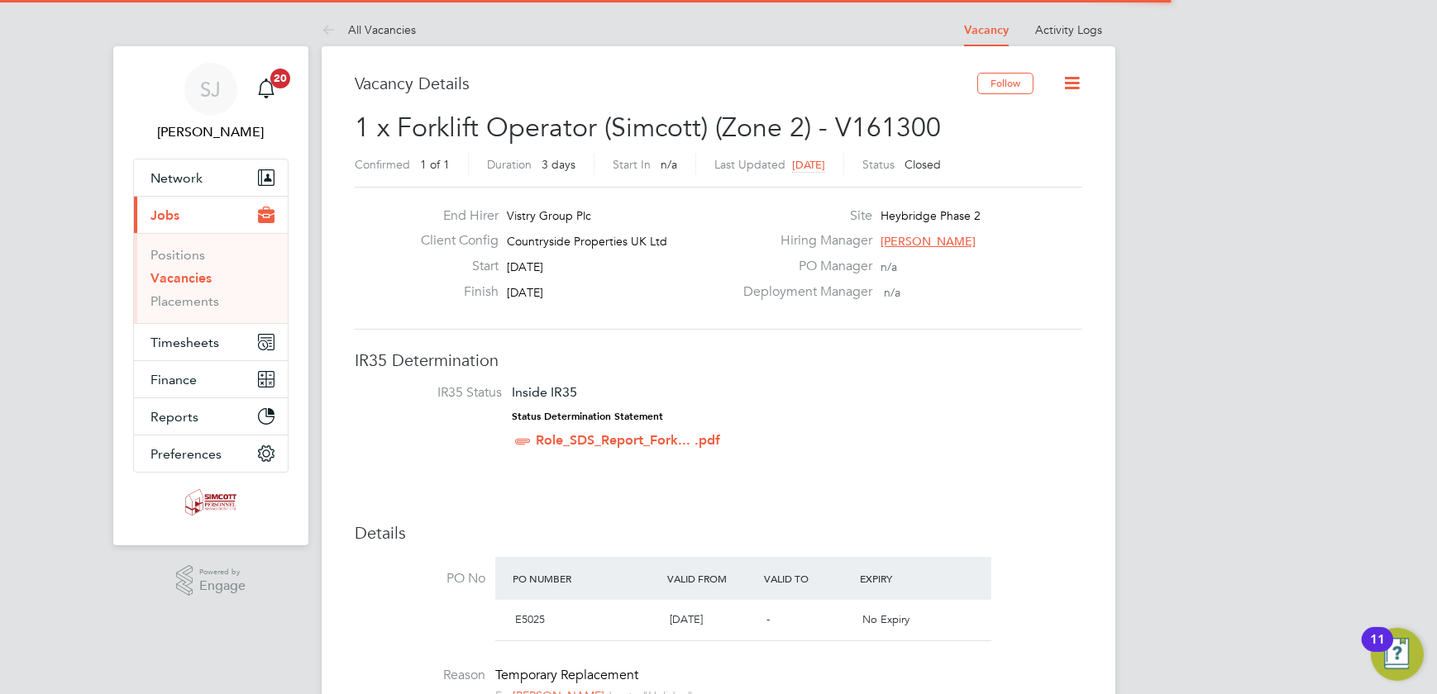
click at [1070, 77] on icon at bounding box center [1071, 83] width 21 height 21
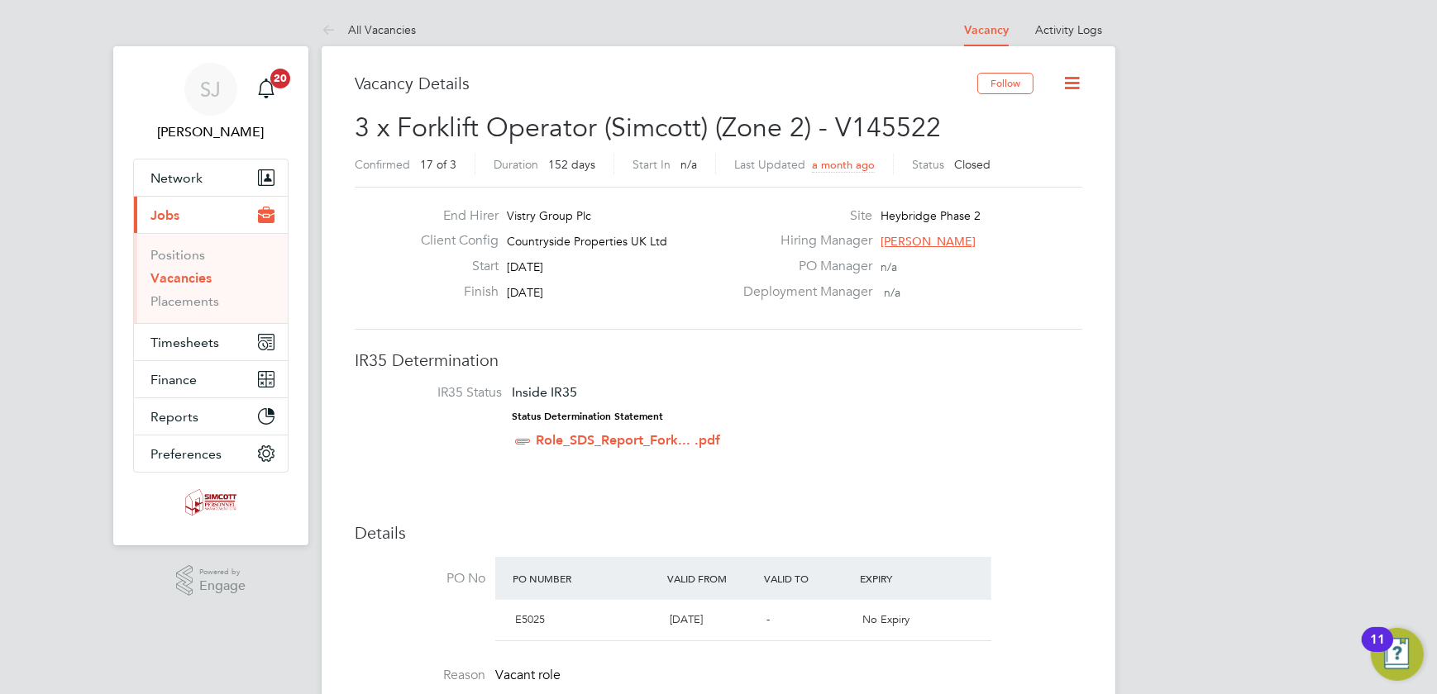
click at [1074, 77] on icon at bounding box center [1071, 83] width 21 height 21
click at [1079, 83] on icon at bounding box center [1071, 83] width 21 height 21
click at [1082, 83] on icon at bounding box center [1071, 83] width 21 height 21
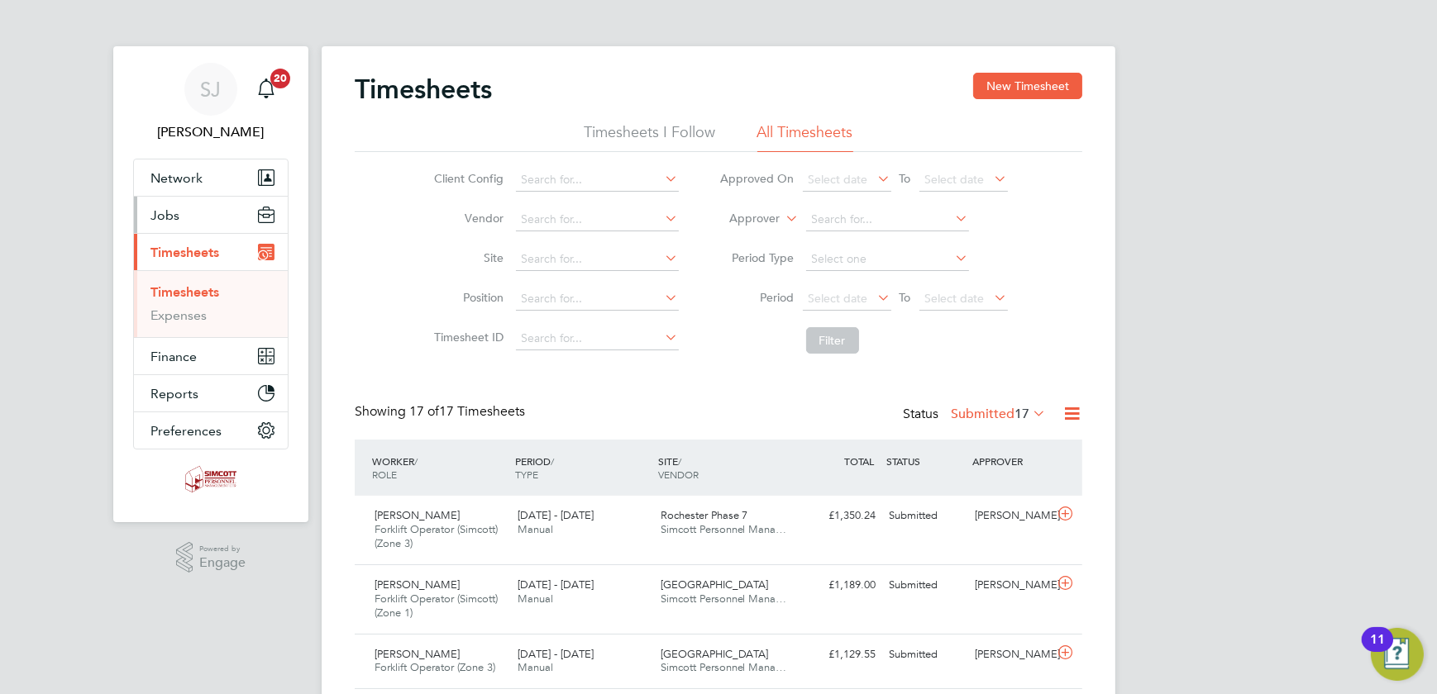
click at [188, 217] on button "Jobs" at bounding box center [211, 215] width 154 height 36
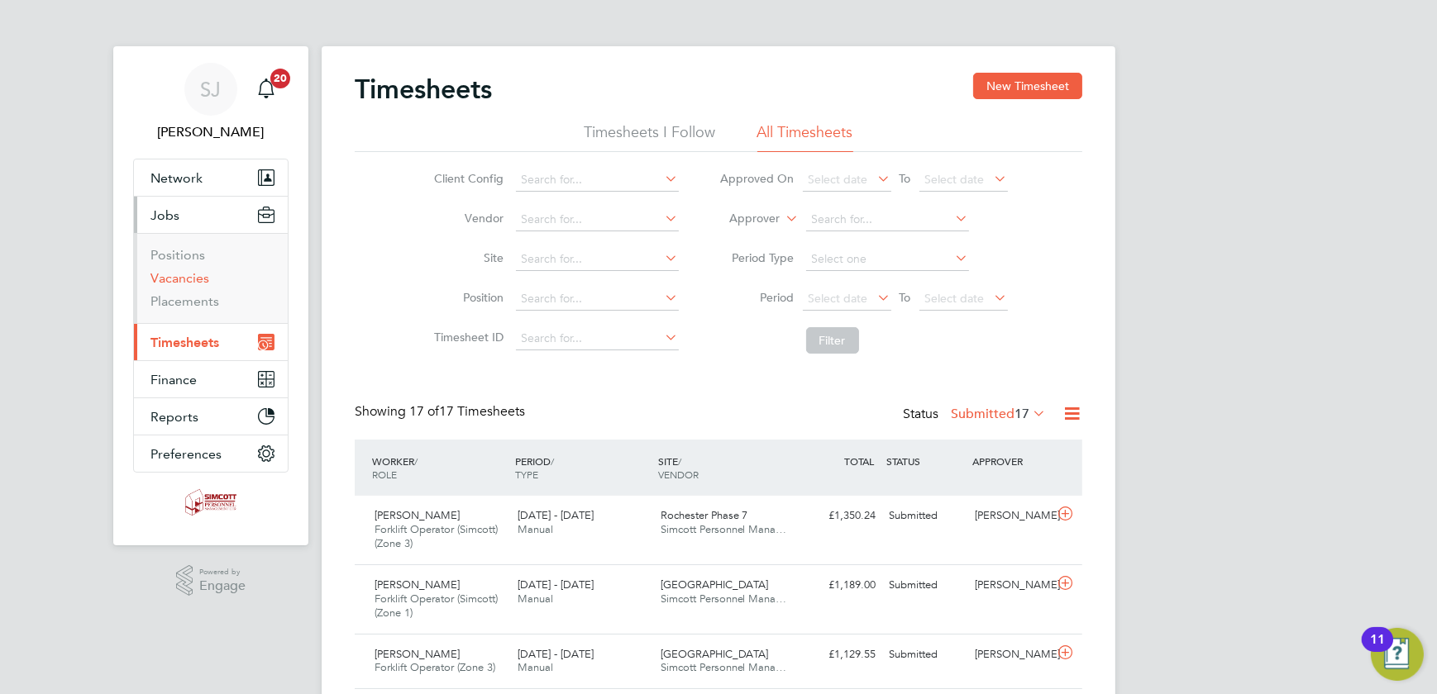
click at [180, 279] on link "Vacancies" at bounding box center [179, 278] width 59 height 16
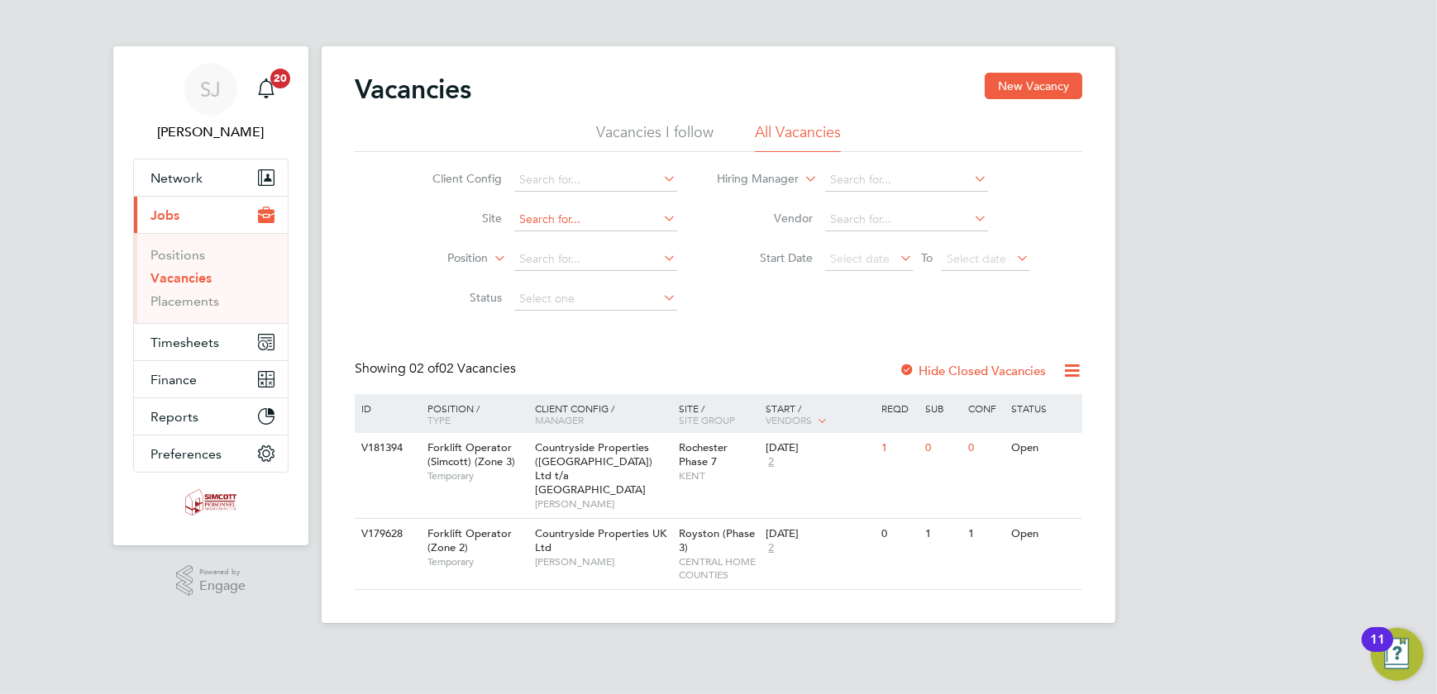
click at [545, 215] on input at bounding box center [595, 219] width 163 height 23
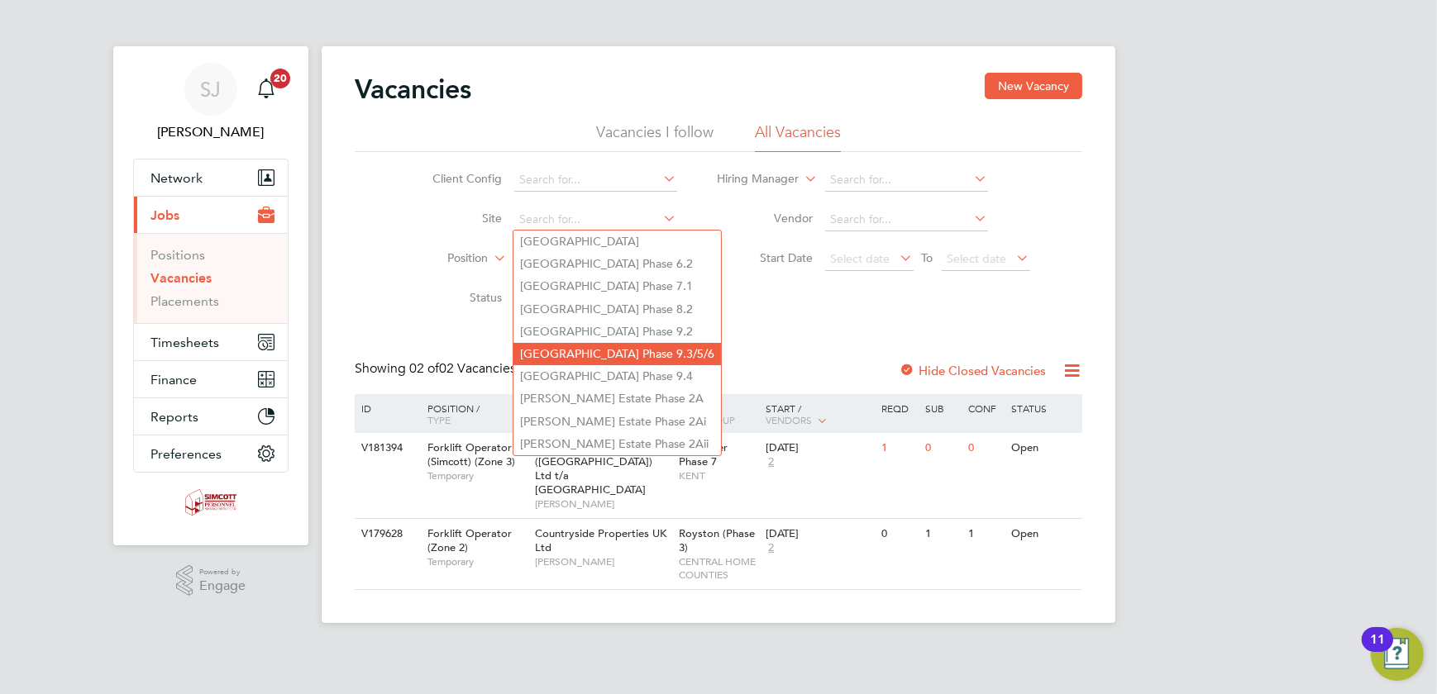
click at [644, 348] on li "[GEOGRAPHIC_DATA] Phase 9.3/5/6" at bounding box center [617, 354] width 208 height 22
type input "[GEOGRAPHIC_DATA] Phase 9.3/5/6"
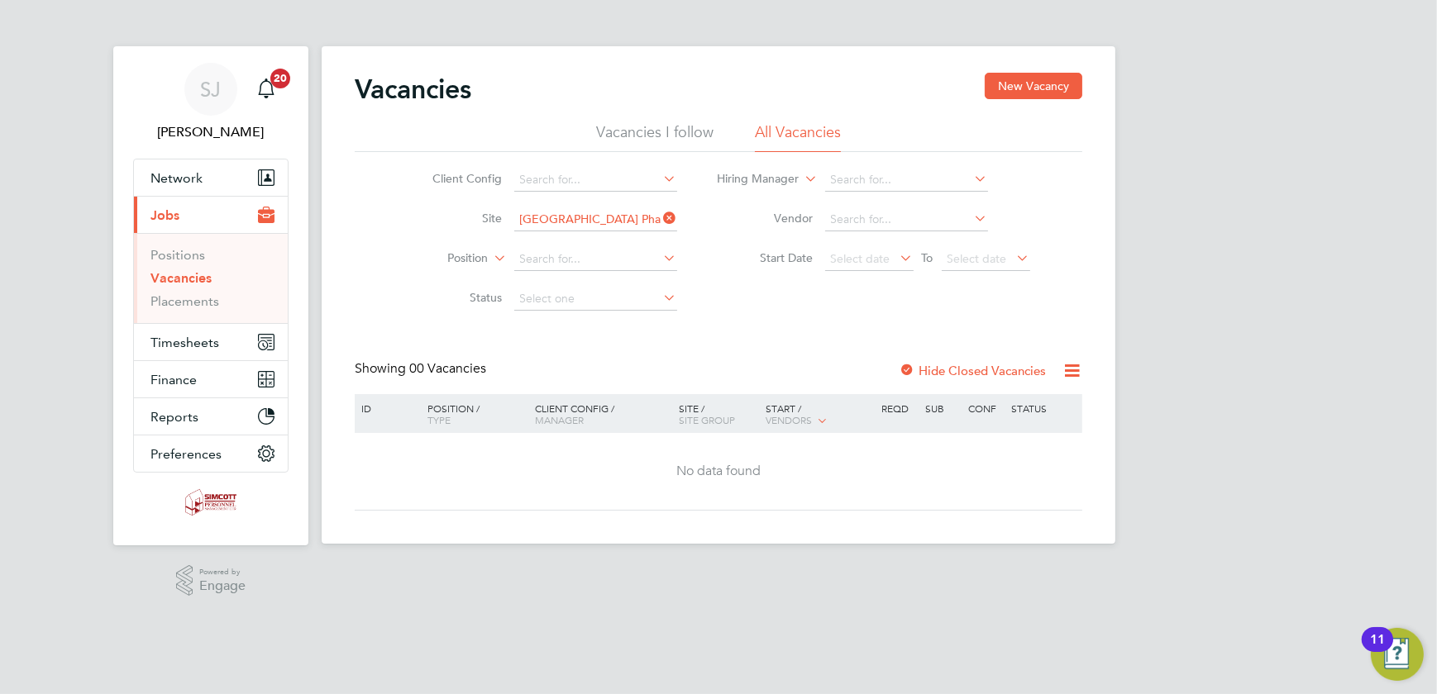
click at [1000, 368] on label "Hide Closed Vacancies" at bounding box center [972, 371] width 147 height 16
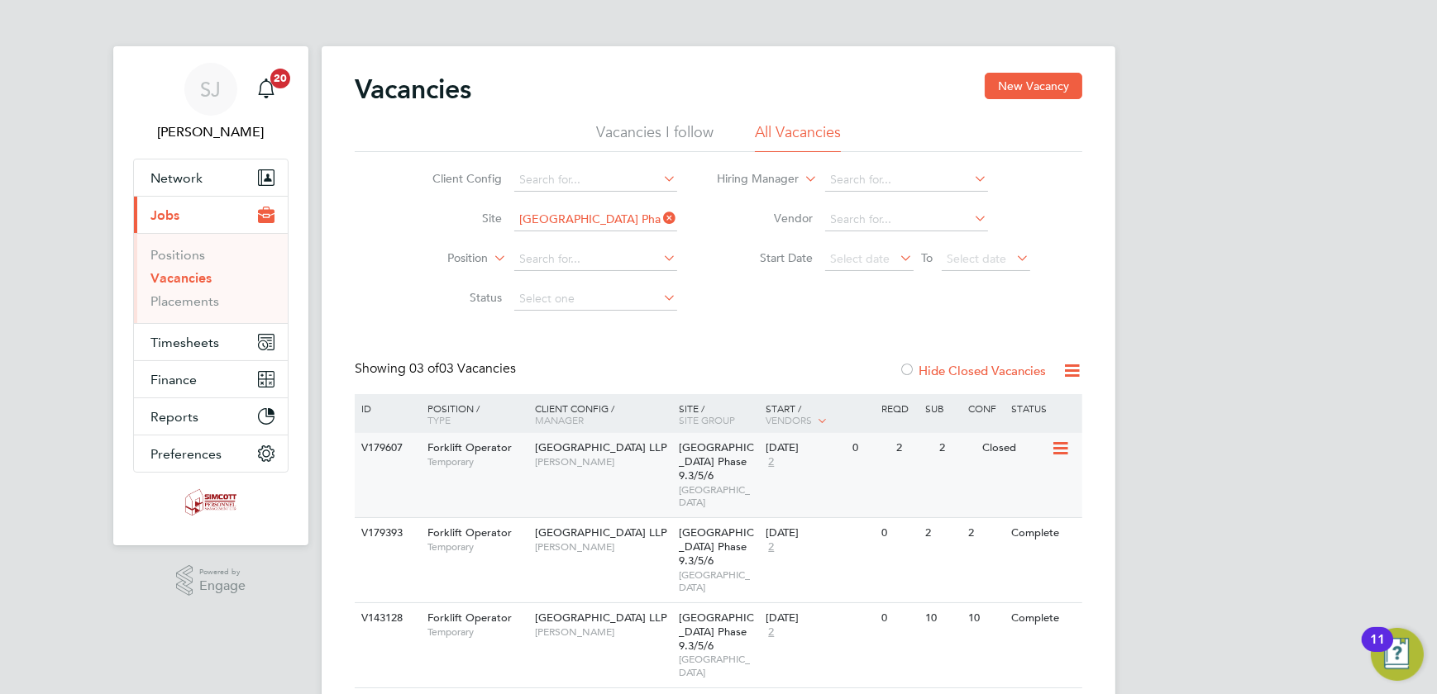
click at [927, 467] on div "V179607 Forklift Operator Temporary Acton Gardens LLP [PERSON_NAME][GEOGRAPHIC_…" at bounding box center [719, 475] width 728 height 84
click at [661, 217] on icon at bounding box center [661, 218] width 0 height 23
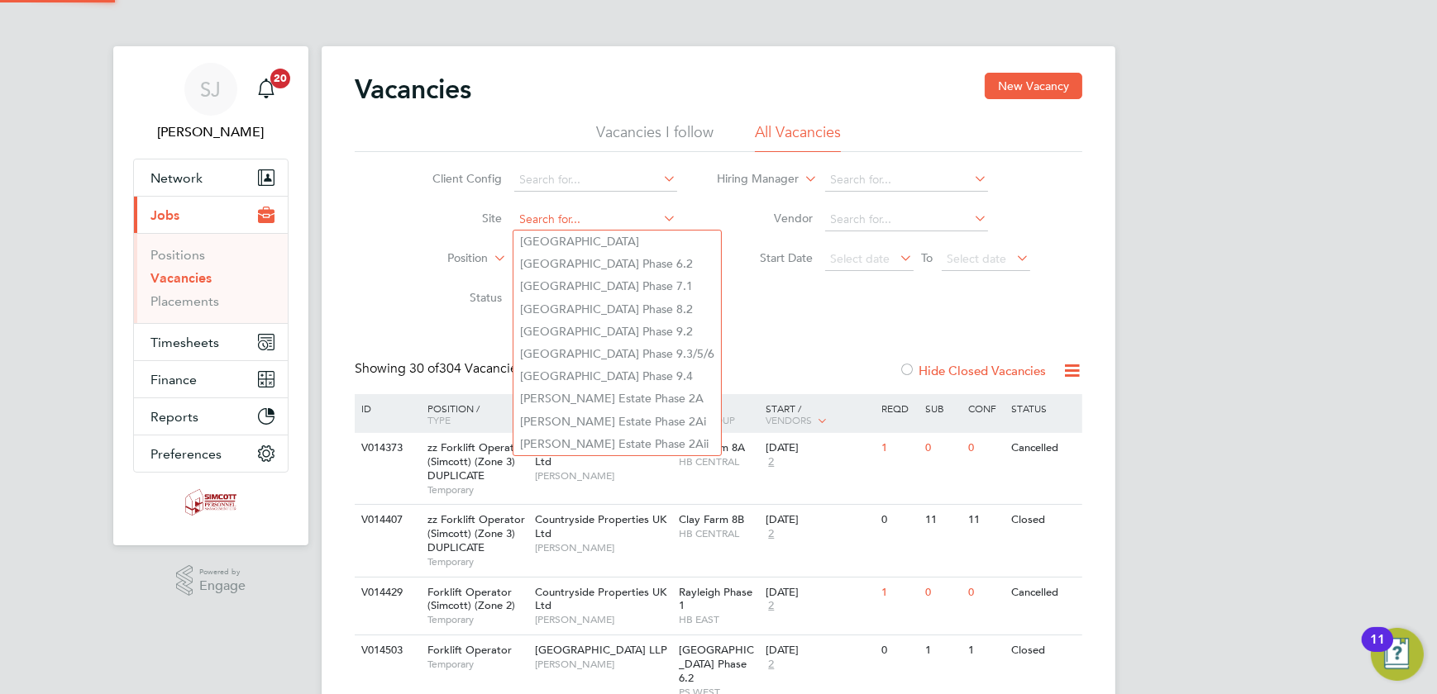
click at [584, 219] on input at bounding box center [595, 219] width 163 height 23
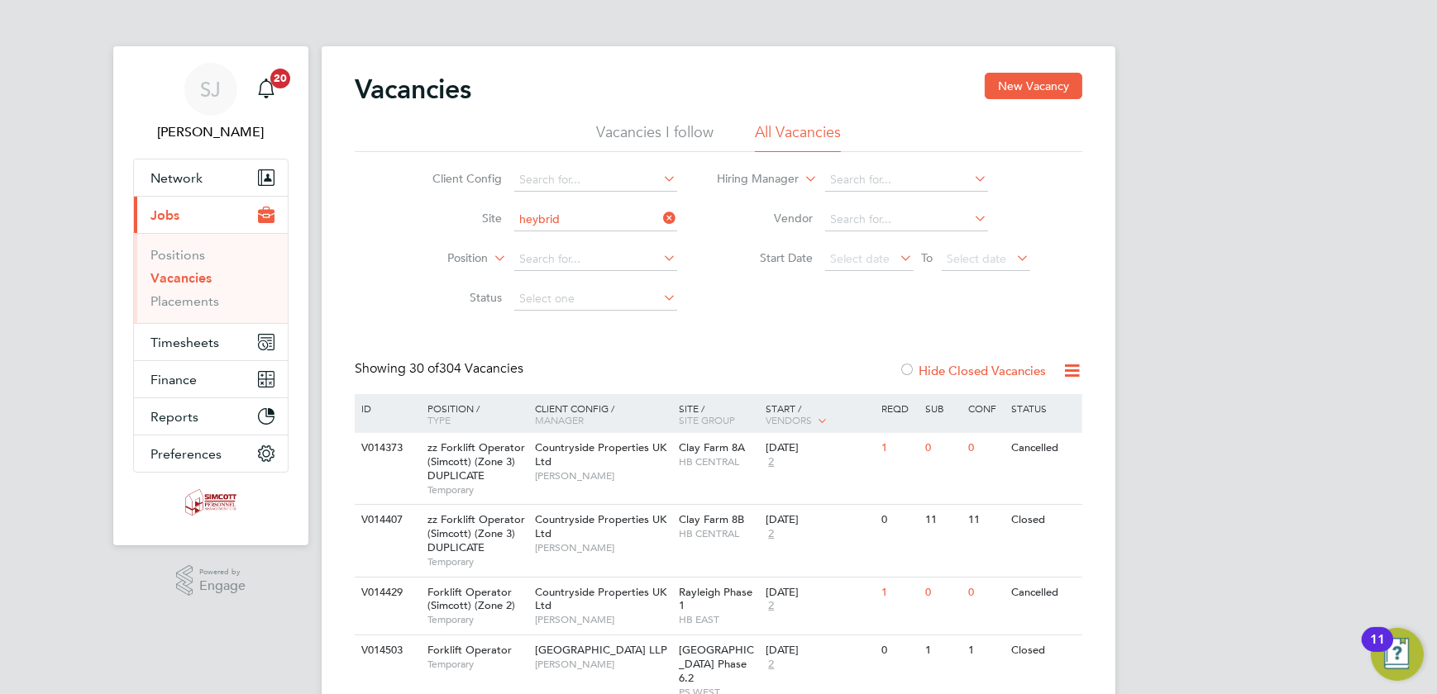
click at [562, 267] on b "Heybrid" at bounding box center [541, 264] width 43 height 14
type input "Heybridge Phase 2"
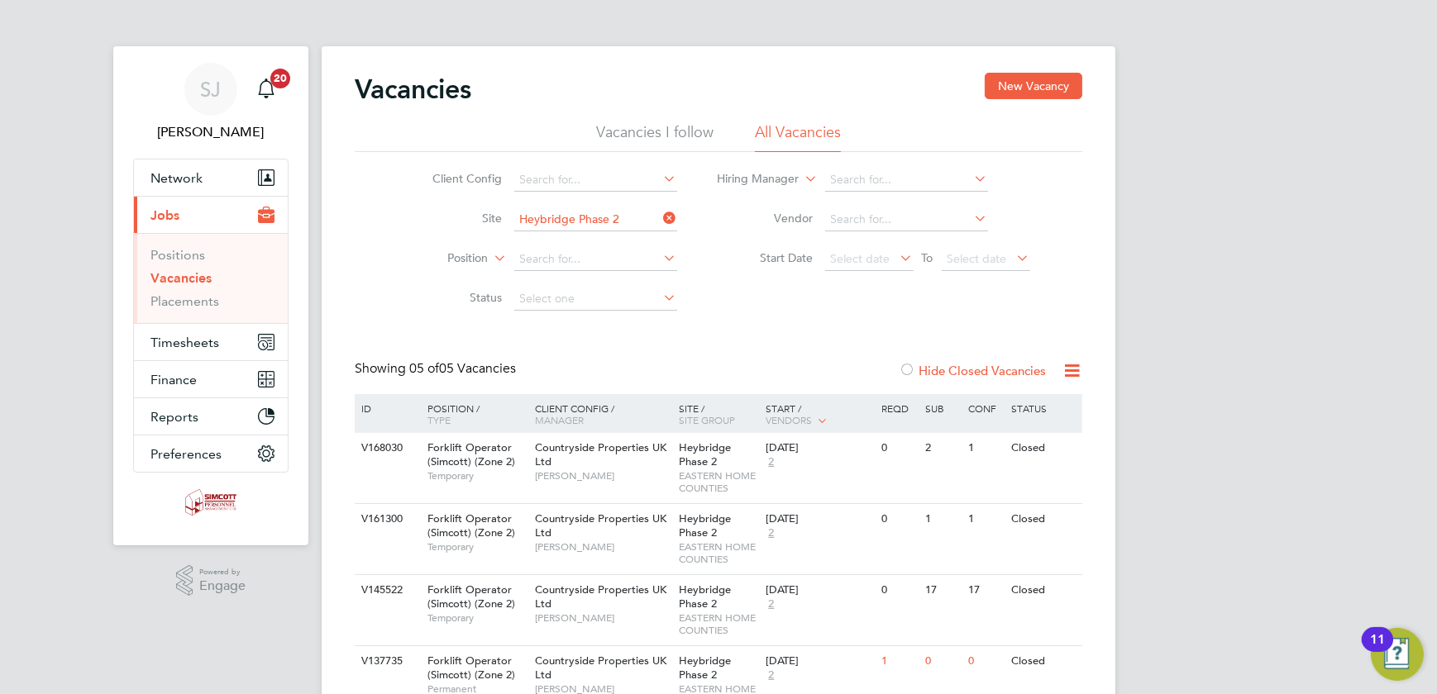
click at [661, 213] on icon at bounding box center [661, 218] width 0 height 23
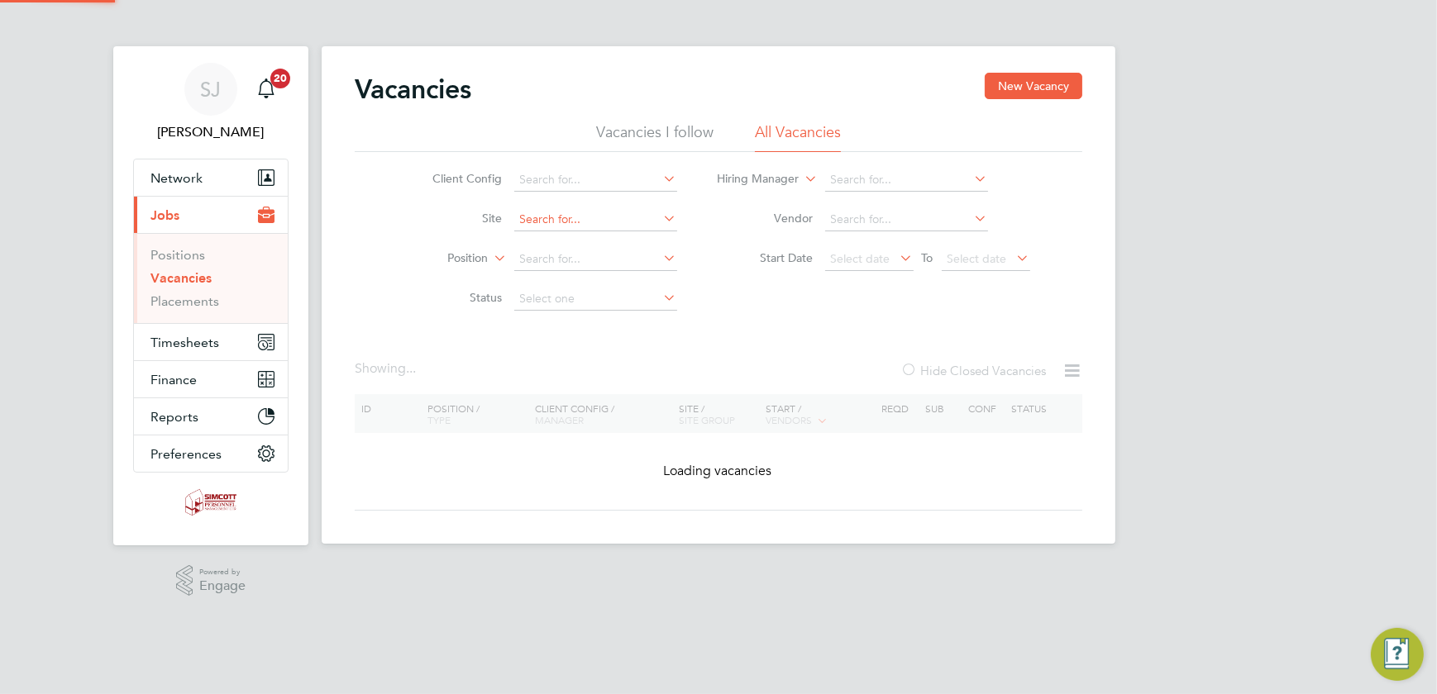
click at [579, 222] on input at bounding box center [595, 219] width 163 height 23
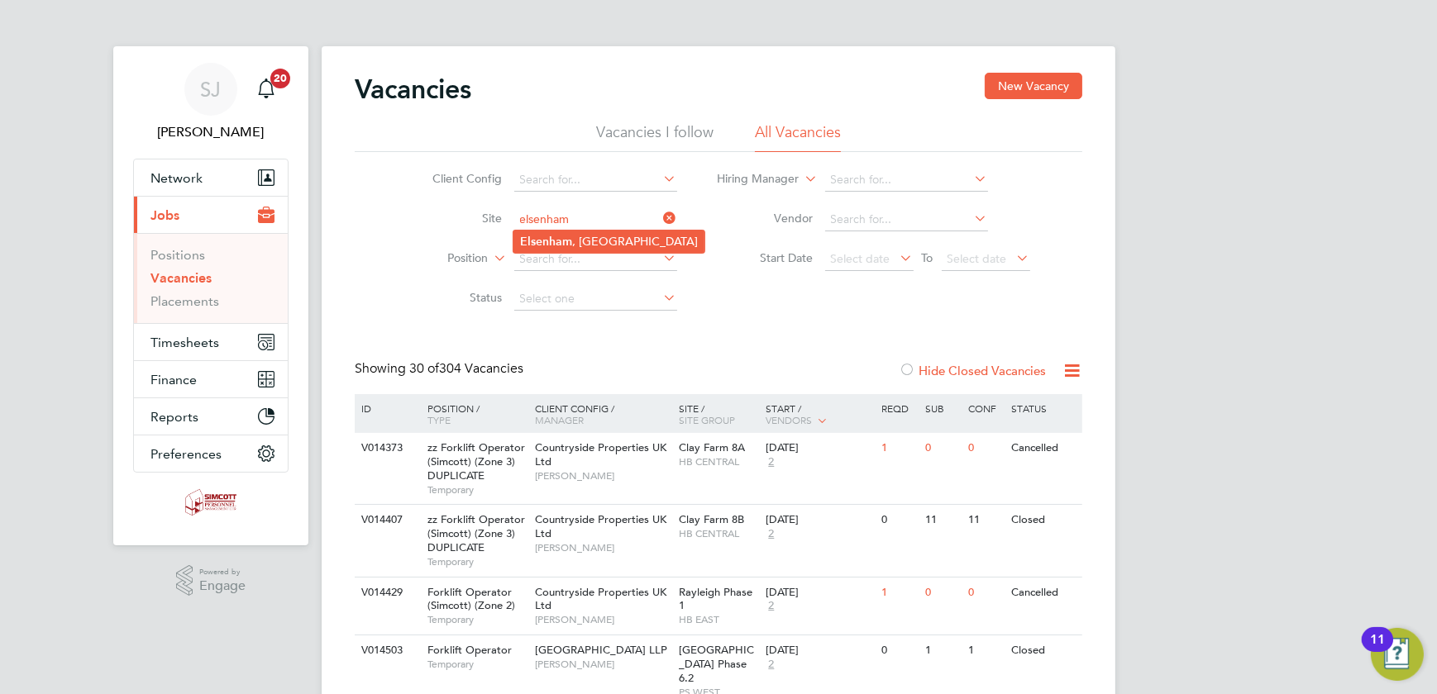
click at [584, 236] on li "Elsenham , Hall Road" at bounding box center [608, 242] width 191 height 22
type input "Elsenham, Hall Road"
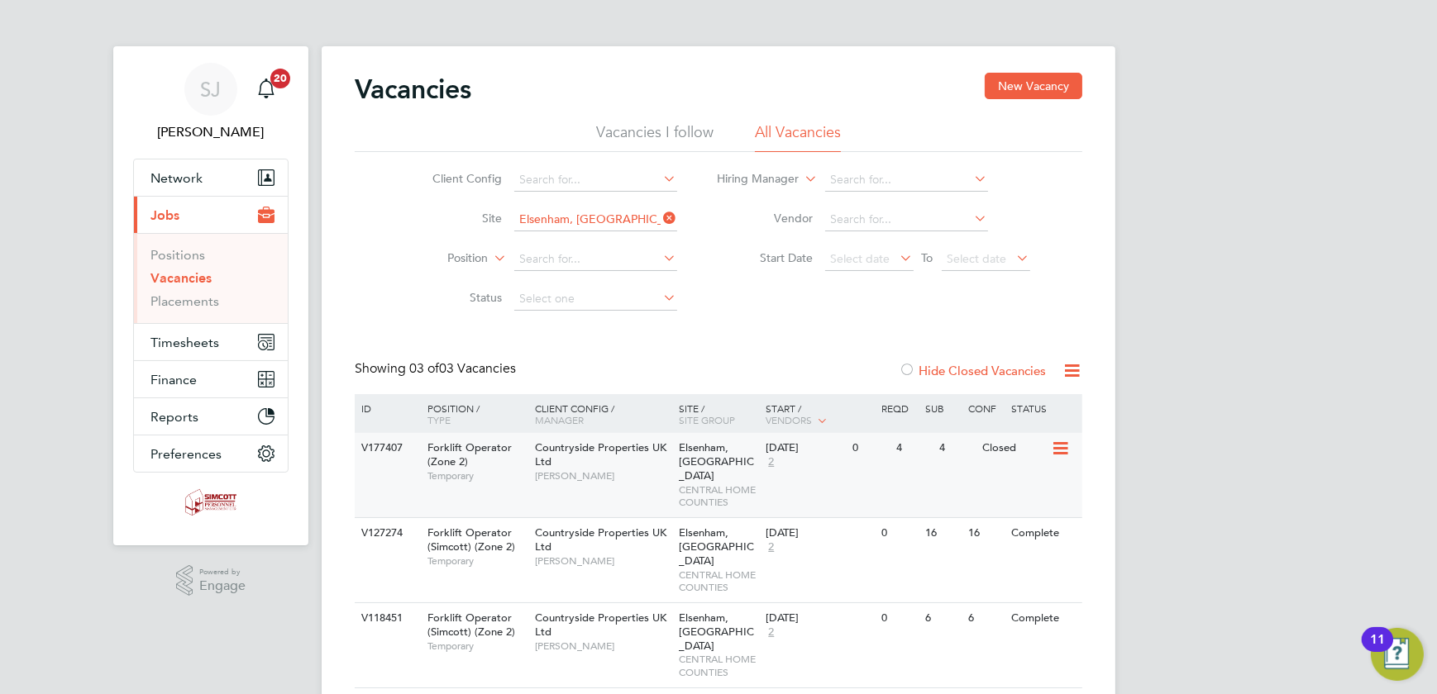
click at [684, 464] on span "Elsenham, Hall Road" at bounding box center [717, 462] width 75 height 42
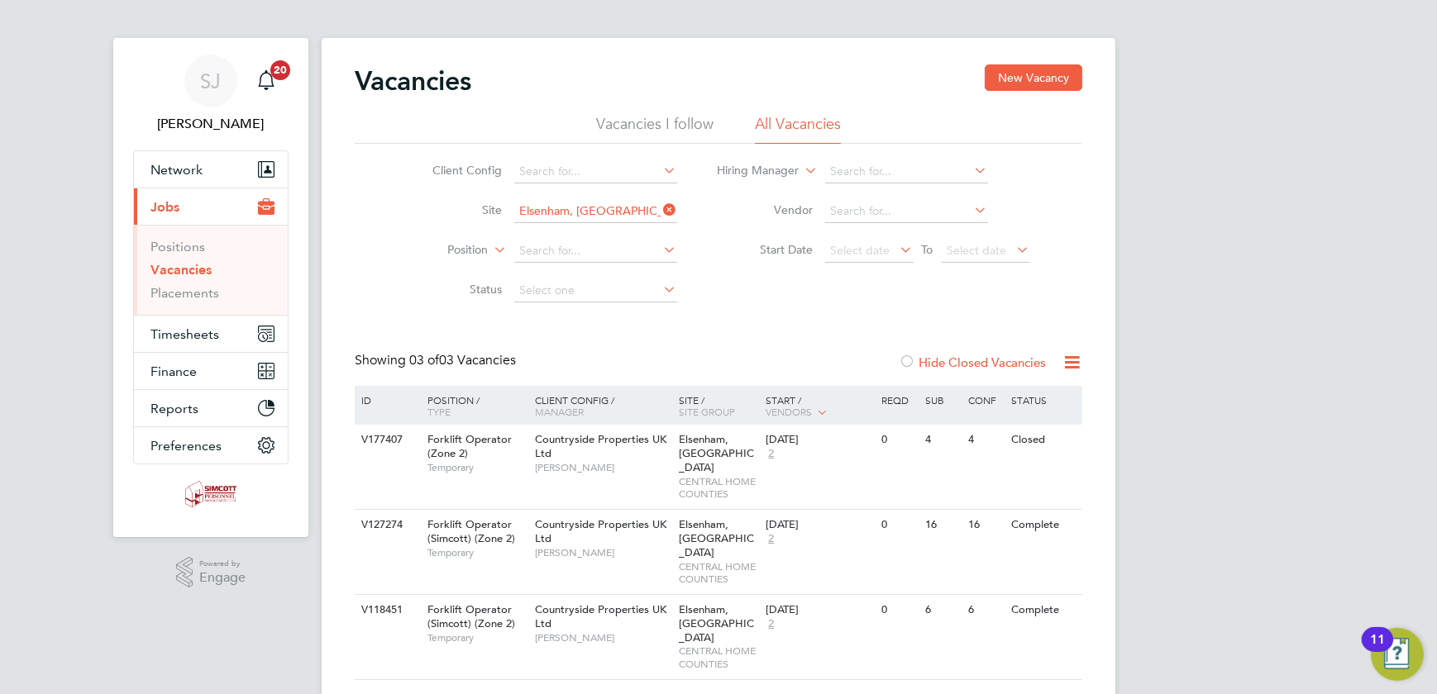
scroll to position [11, 0]
click at [661, 205] on icon at bounding box center [661, 207] width 0 height 23
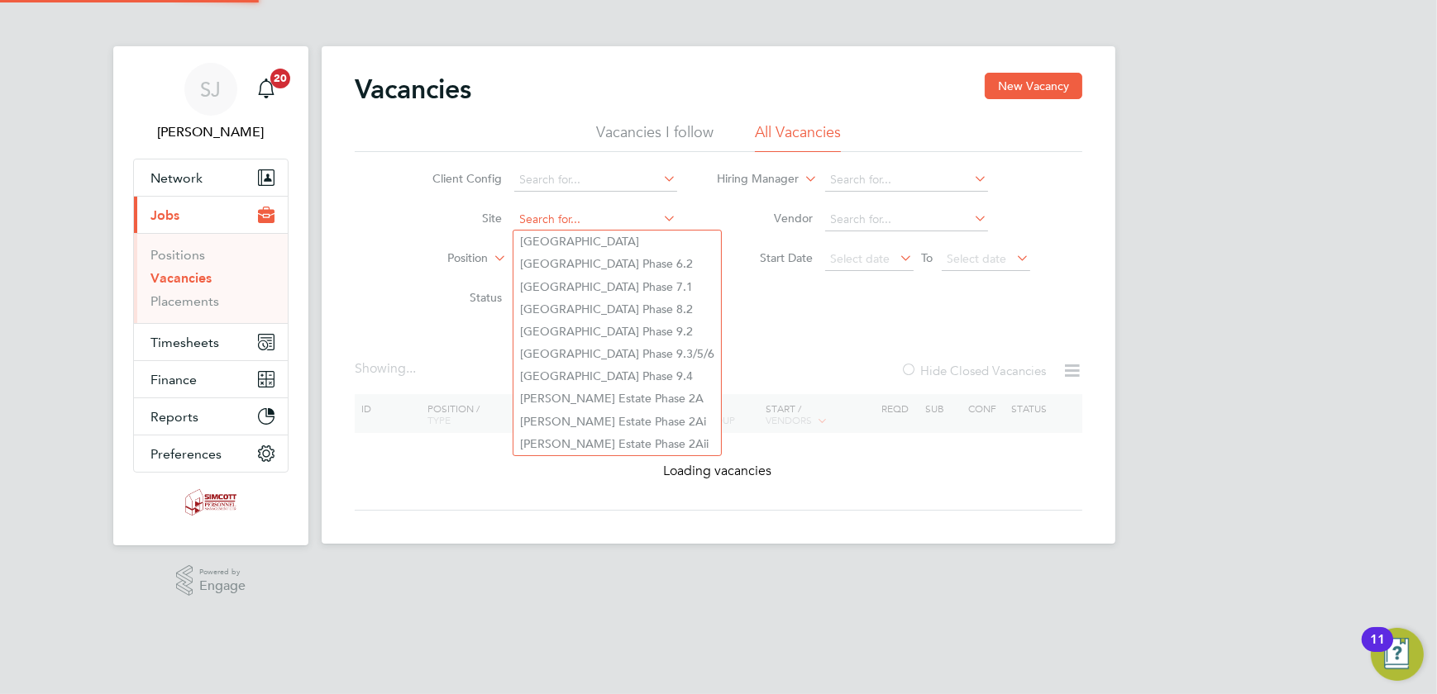
click at [569, 222] on input at bounding box center [595, 219] width 163 height 23
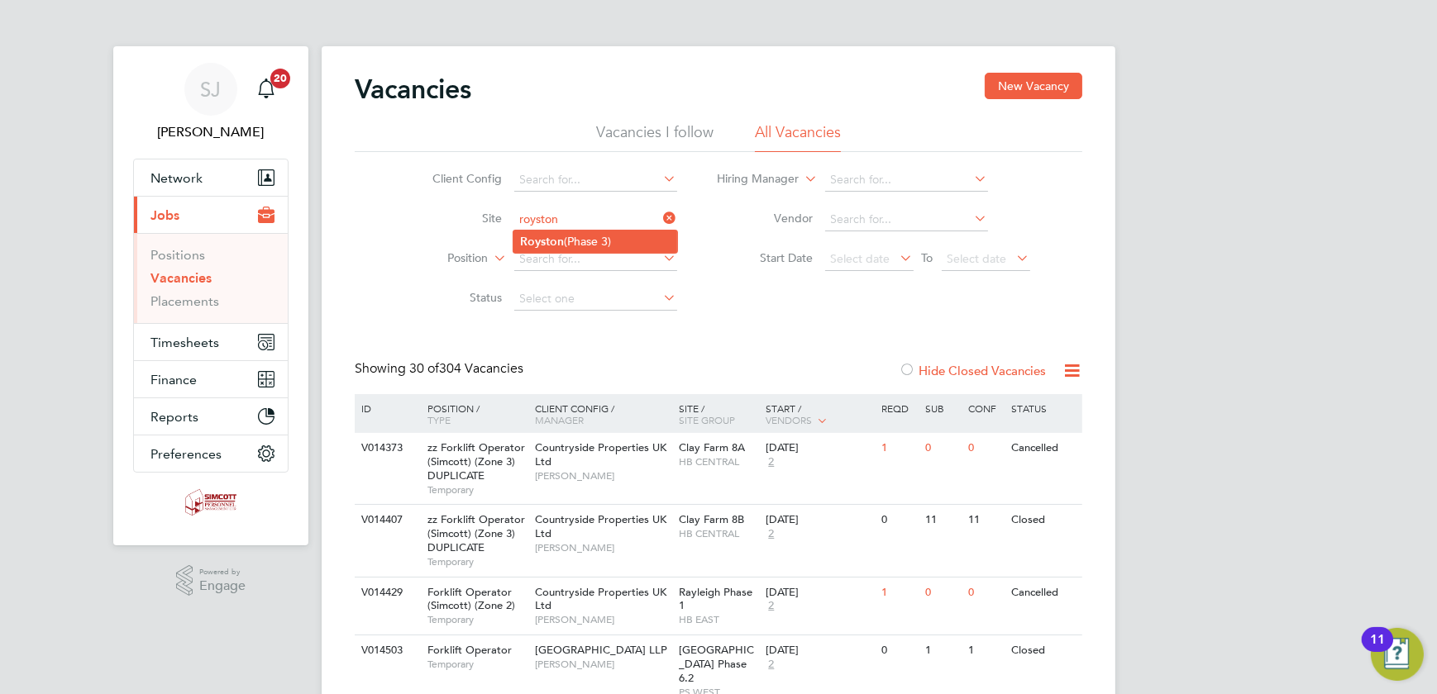
click at [606, 236] on li "Royston (Phase 3)" at bounding box center [595, 242] width 164 height 22
type input "Royston (Phase 3)"
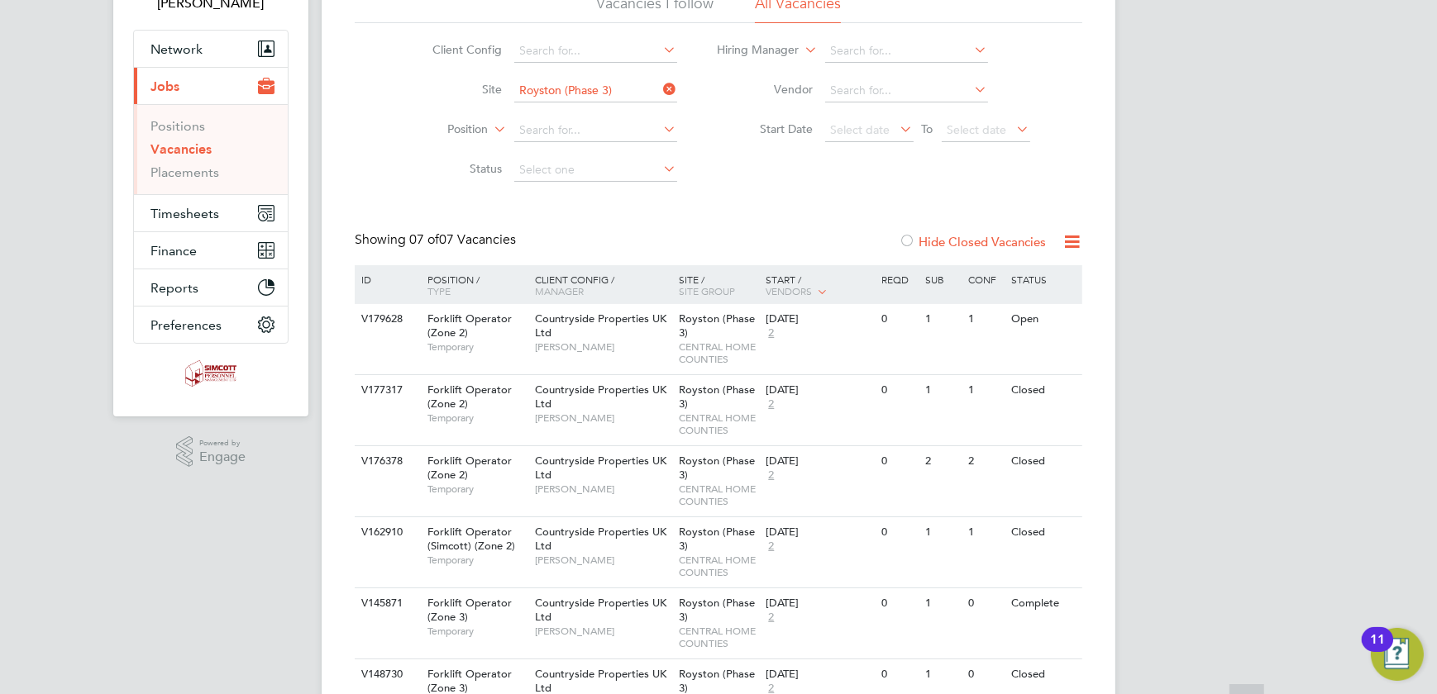
scroll to position [225, 0]
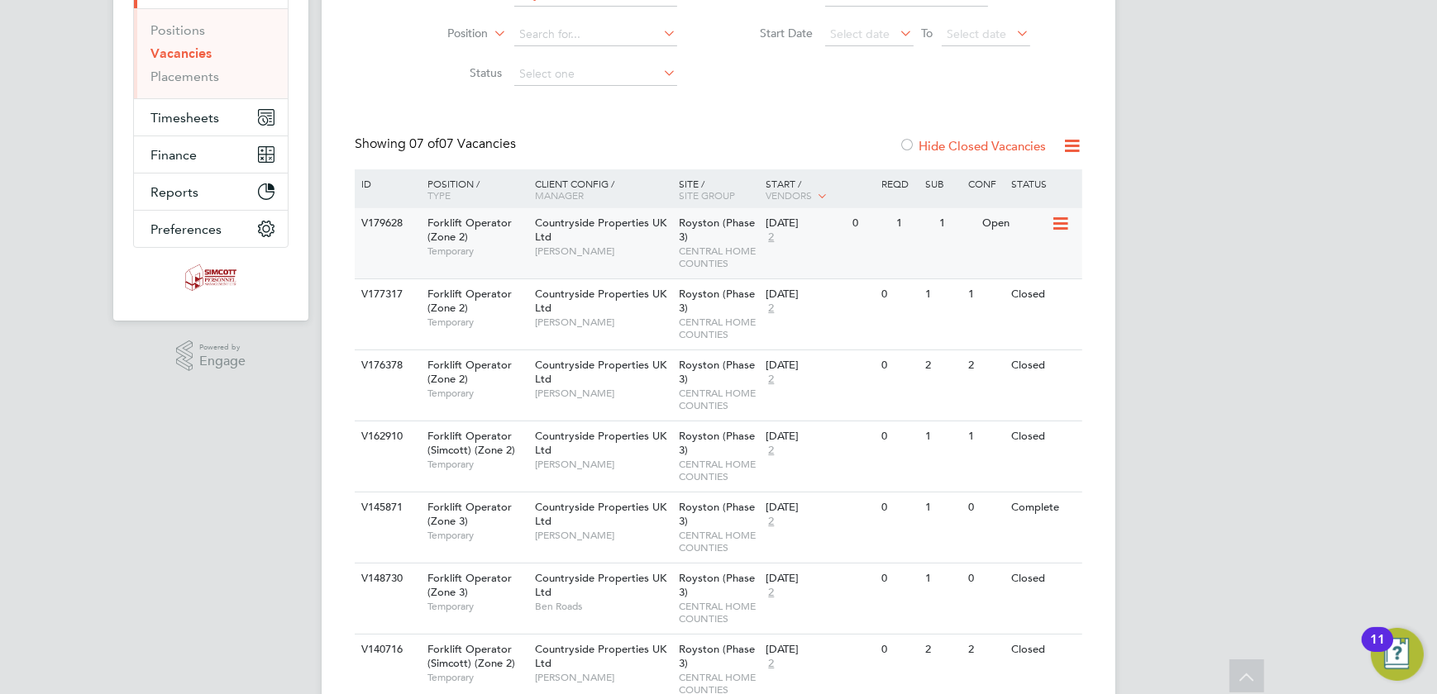
click at [676, 251] on div "Royston (Phase 3) CENTRAL HOME COUNTIES" at bounding box center [718, 243] width 87 height 70
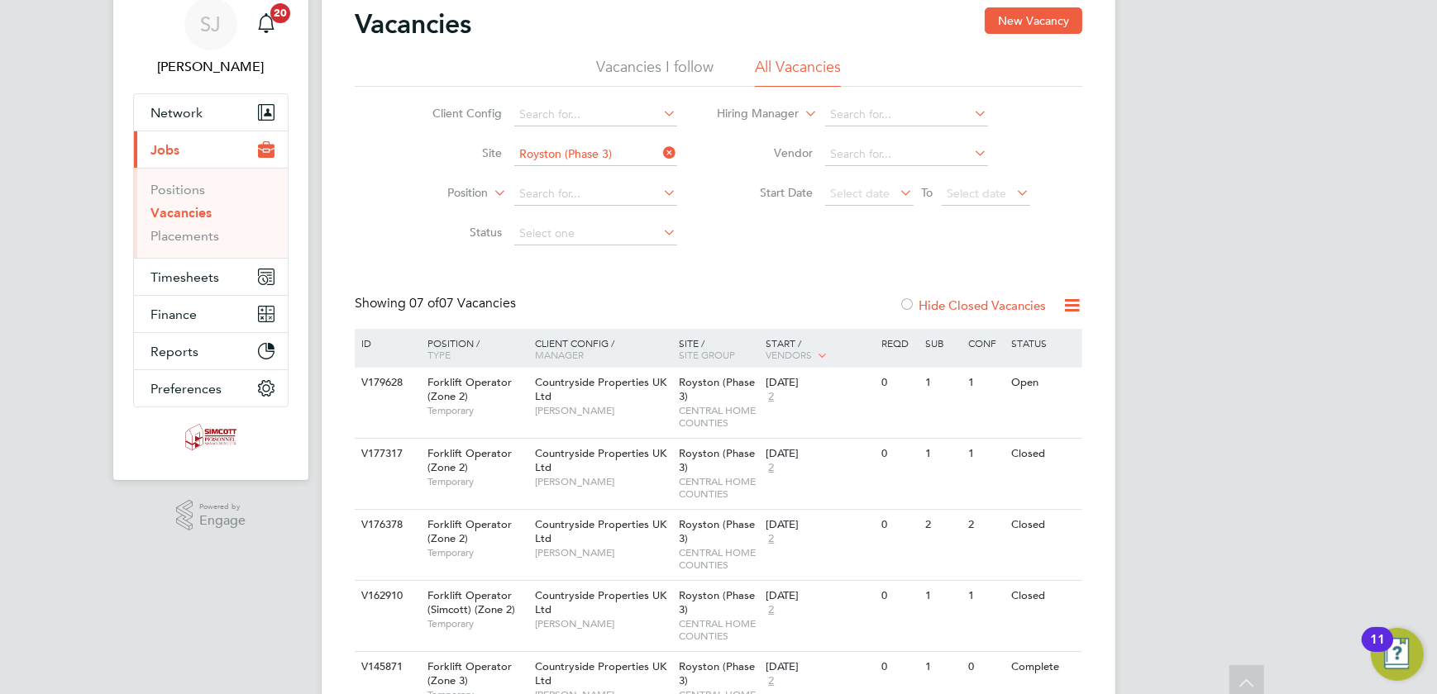
scroll to position [0, 0]
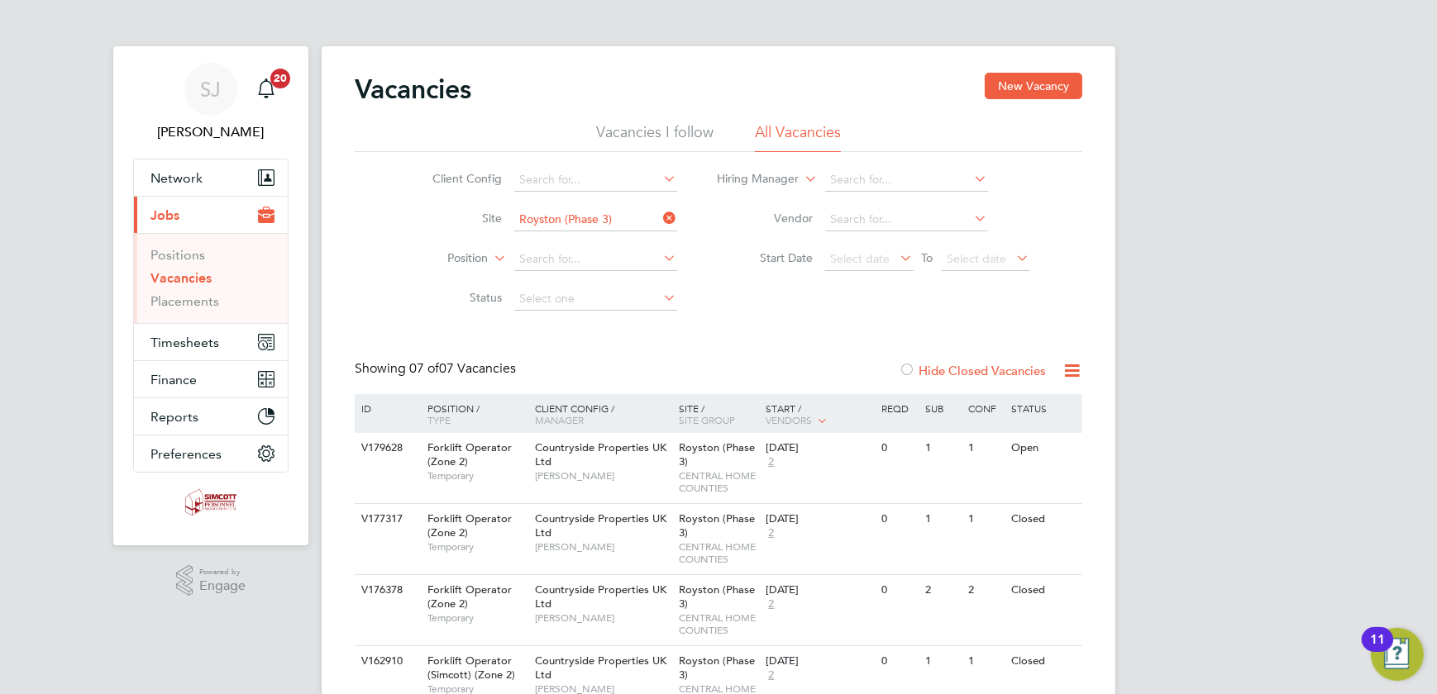
click at [183, 283] on link "Vacancies" at bounding box center [180, 278] width 61 height 16
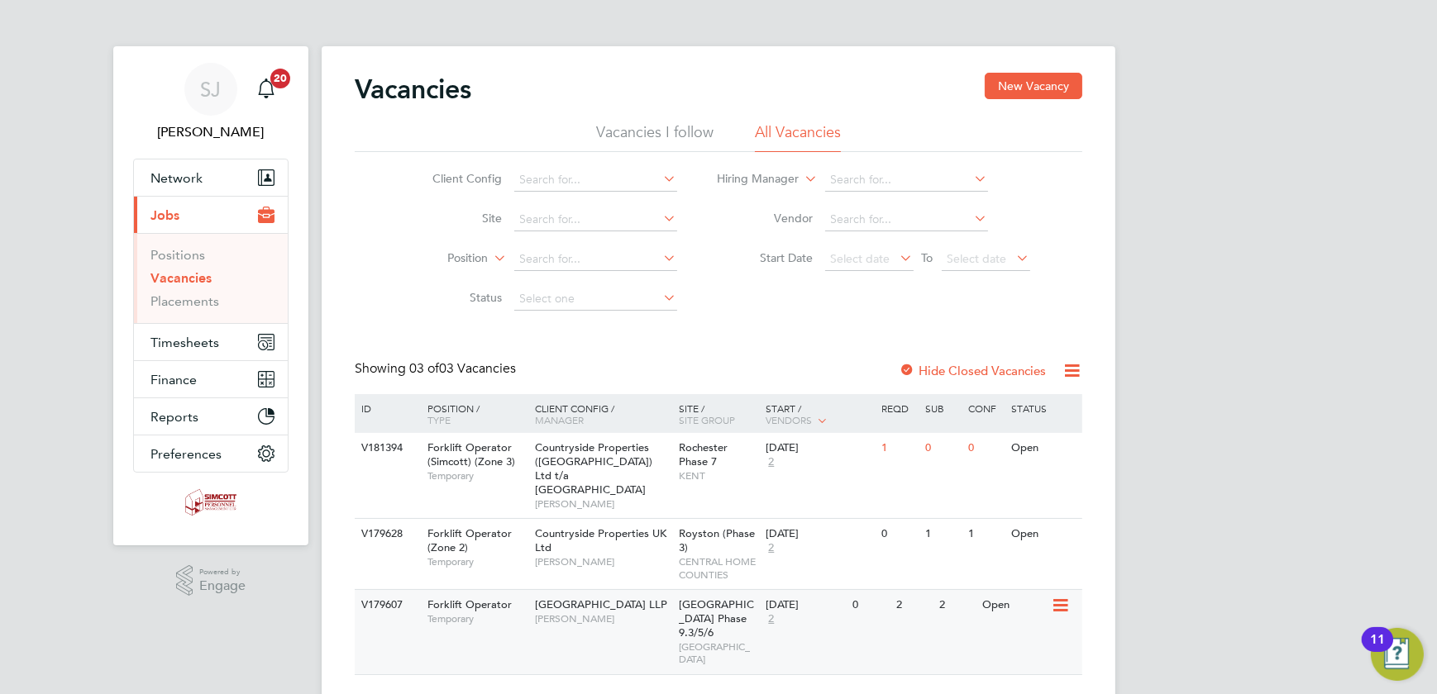
click at [776, 607] on div "V179607 Forklift Operator Temporary Acton Gardens LLP Kristoffer Lee Acton Gard…" at bounding box center [719, 631] width 728 height 85
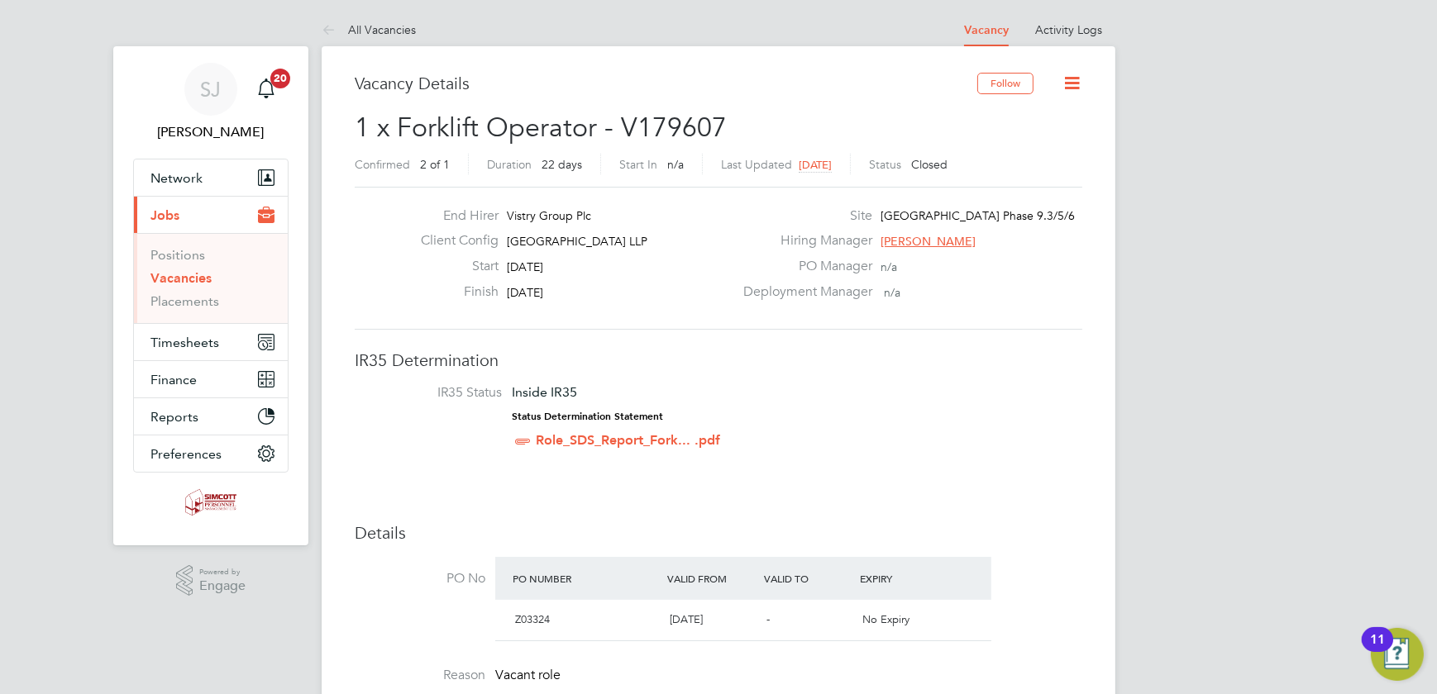
click at [1075, 79] on icon at bounding box center [1071, 83] width 21 height 21
click at [1073, 84] on icon at bounding box center [1071, 83] width 21 height 21
click at [1075, 83] on icon at bounding box center [1071, 83] width 21 height 21
click at [375, 29] on link "All Vacancies" at bounding box center [369, 29] width 94 height 15
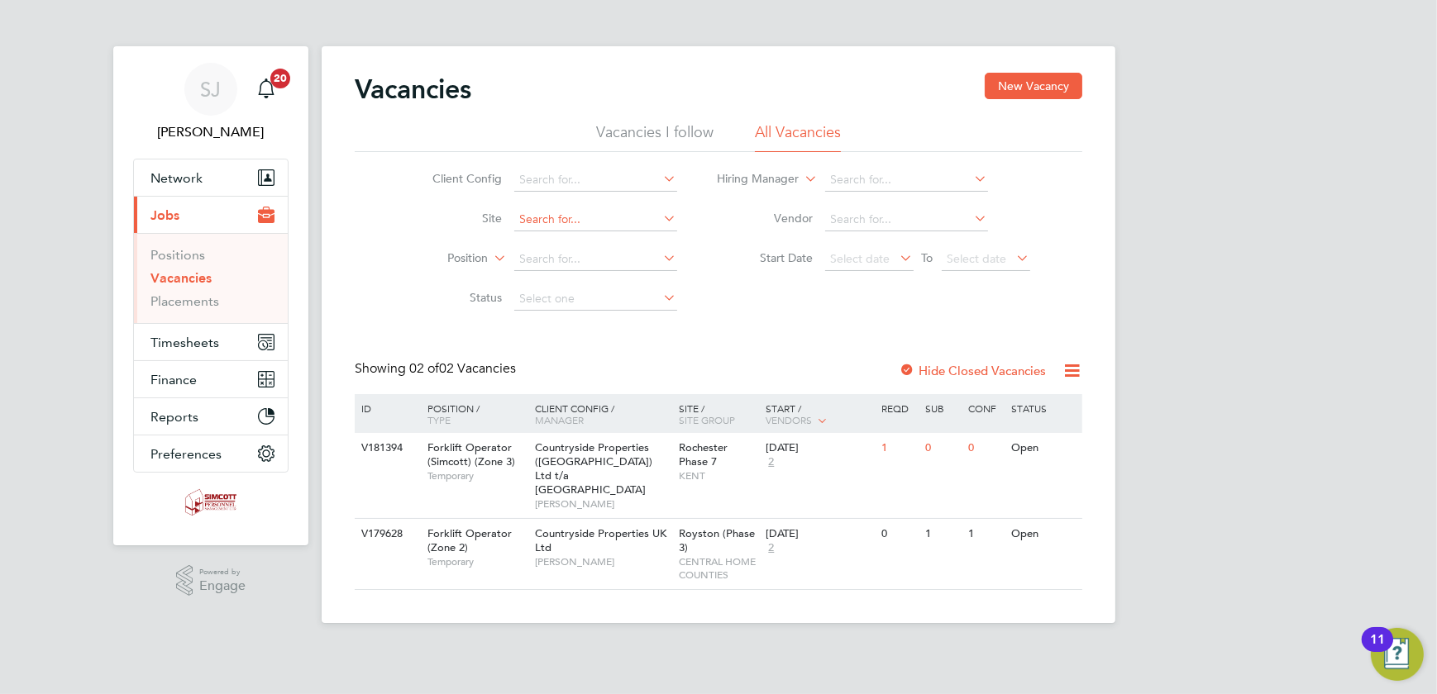
click at [575, 222] on input at bounding box center [595, 219] width 163 height 23
click at [622, 336] on li "[GEOGRAPHIC_DATA] Phase 9.3/5/6" at bounding box center [595, 332] width 165 height 22
type input "[GEOGRAPHIC_DATA] Phase 9.3/5/6"
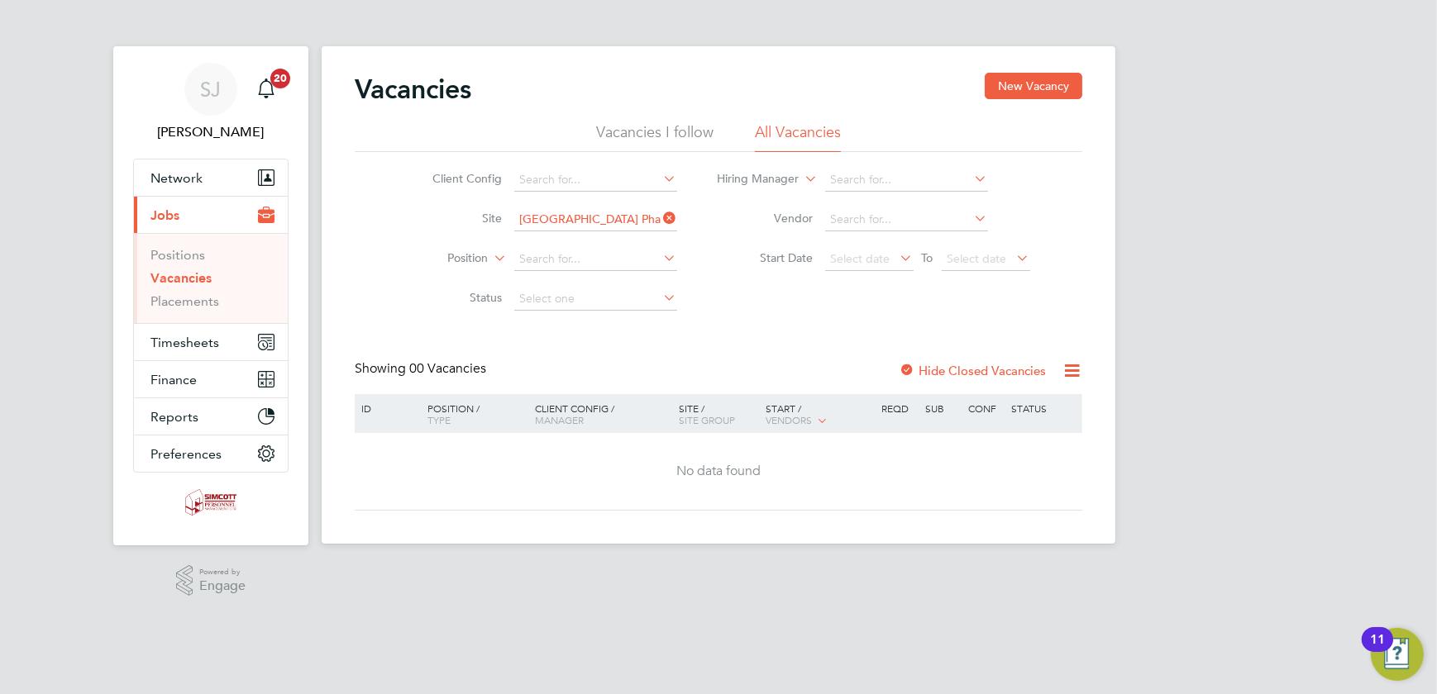
click at [976, 365] on label "Hide Closed Vacancies" at bounding box center [972, 371] width 147 height 16
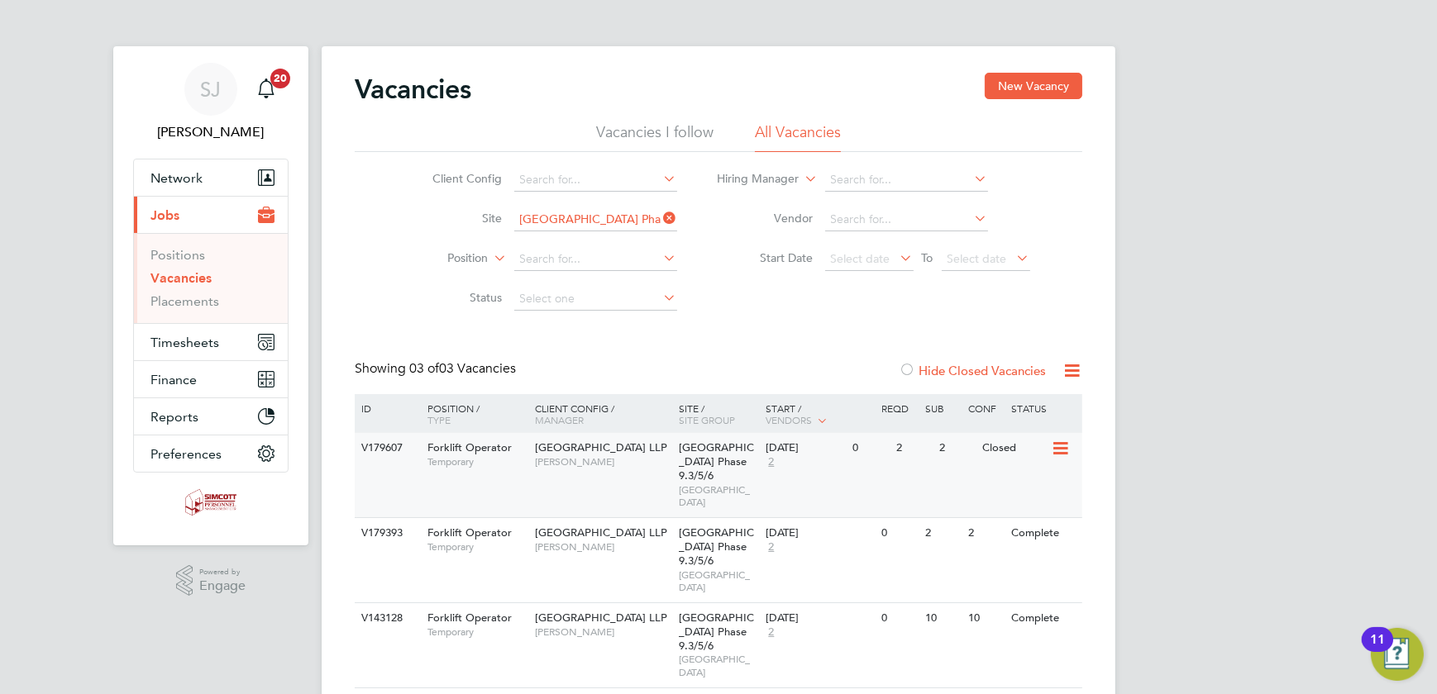
click at [929, 465] on div "V179607 Forklift Operator Temporary Acton Gardens LLP [PERSON_NAME][GEOGRAPHIC_…" at bounding box center [719, 475] width 728 height 84
click at [740, 463] on span "[GEOGRAPHIC_DATA] Phase 9.3/5/6" at bounding box center [717, 462] width 75 height 42
click at [661, 216] on icon at bounding box center [661, 218] width 0 height 23
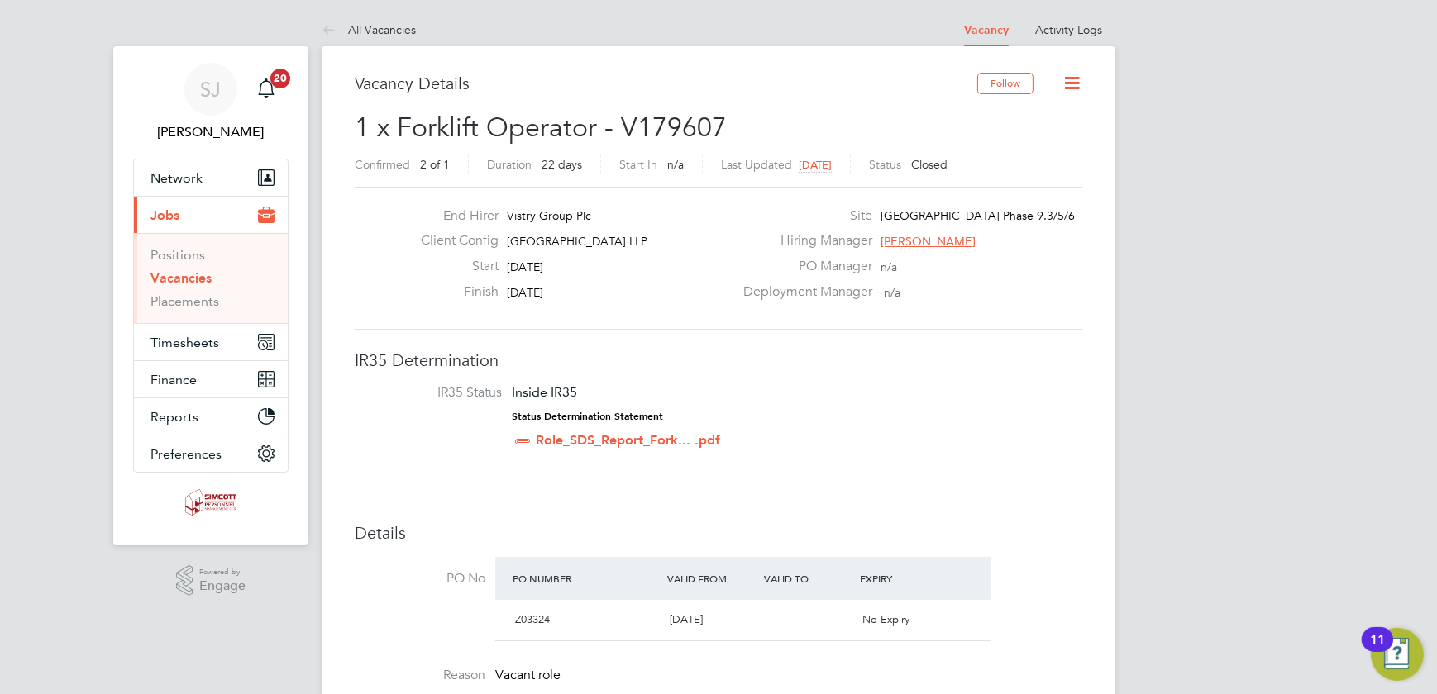
click at [1069, 85] on icon at bounding box center [1071, 83] width 21 height 21
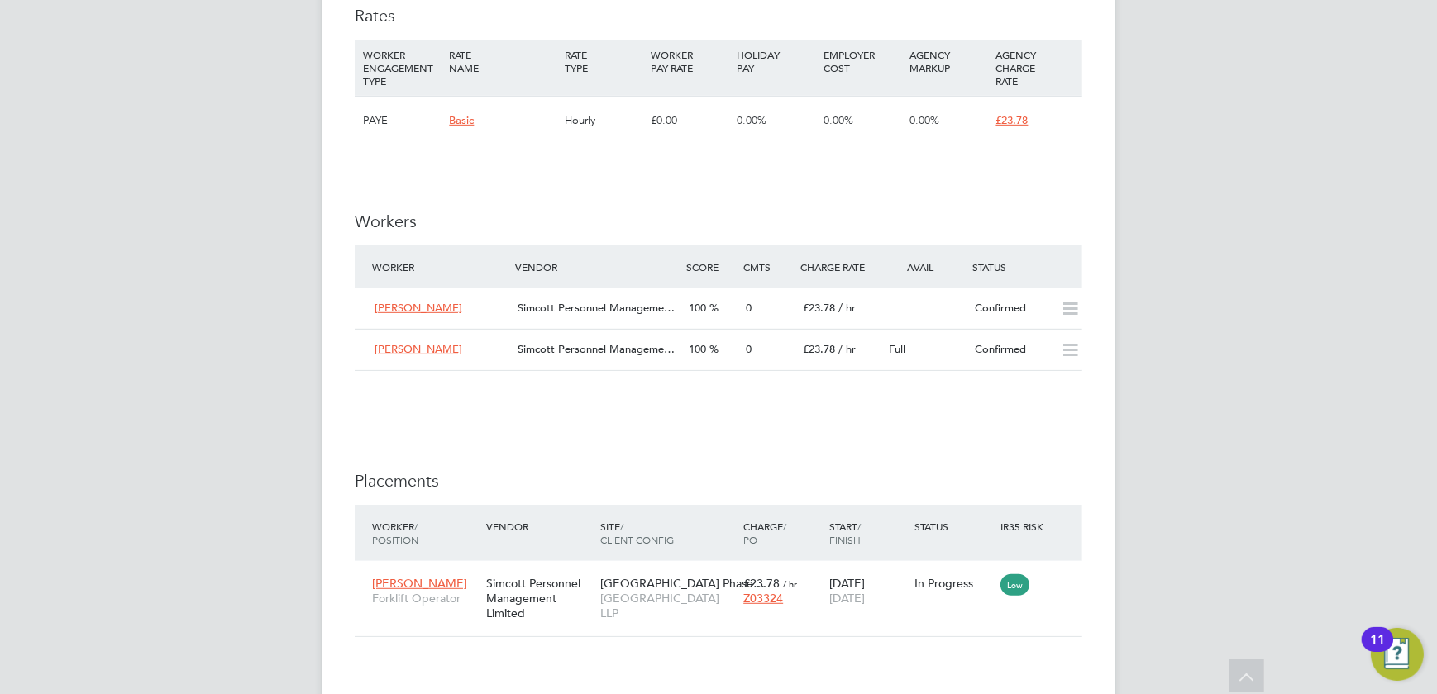
scroll to position [976, 0]
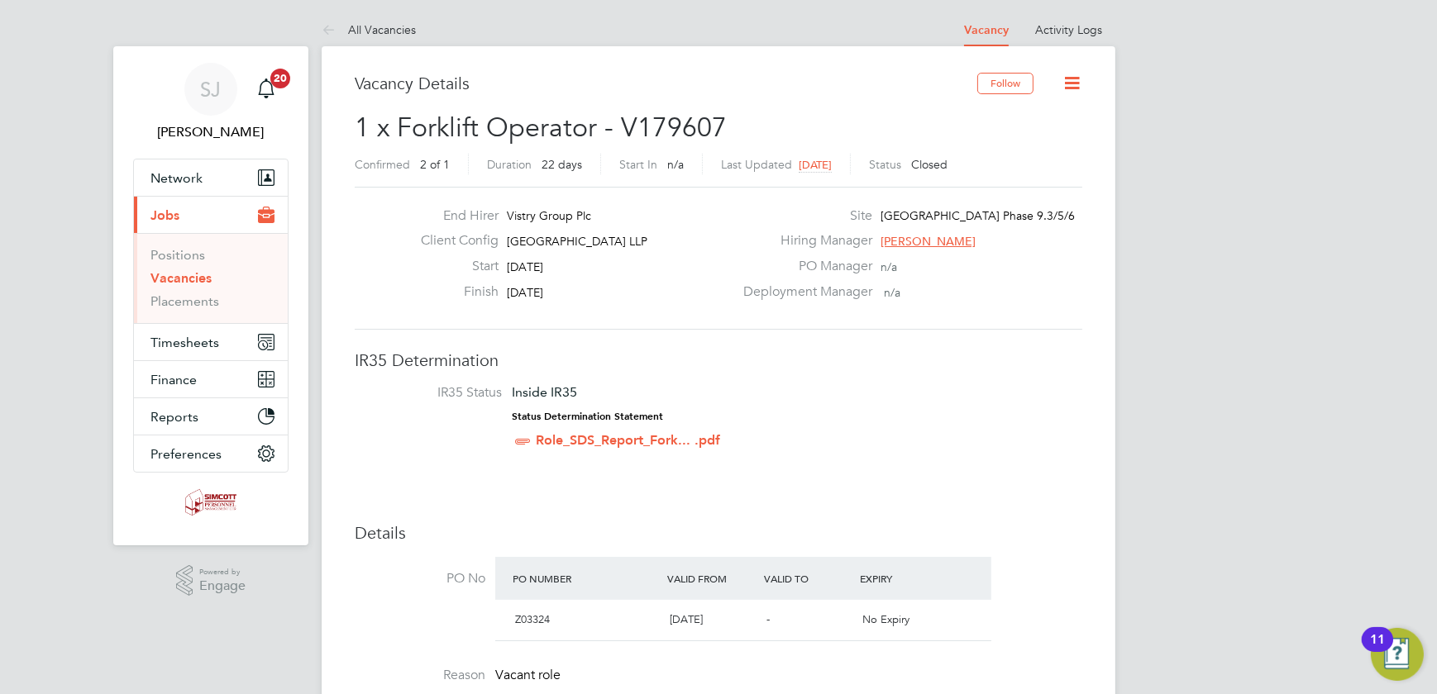
click at [1070, 83] on icon at bounding box center [1071, 83] width 21 height 21
click at [1073, 74] on icon at bounding box center [1071, 83] width 21 height 21
click at [1078, 83] on icon at bounding box center [1071, 83] width 21 height 21
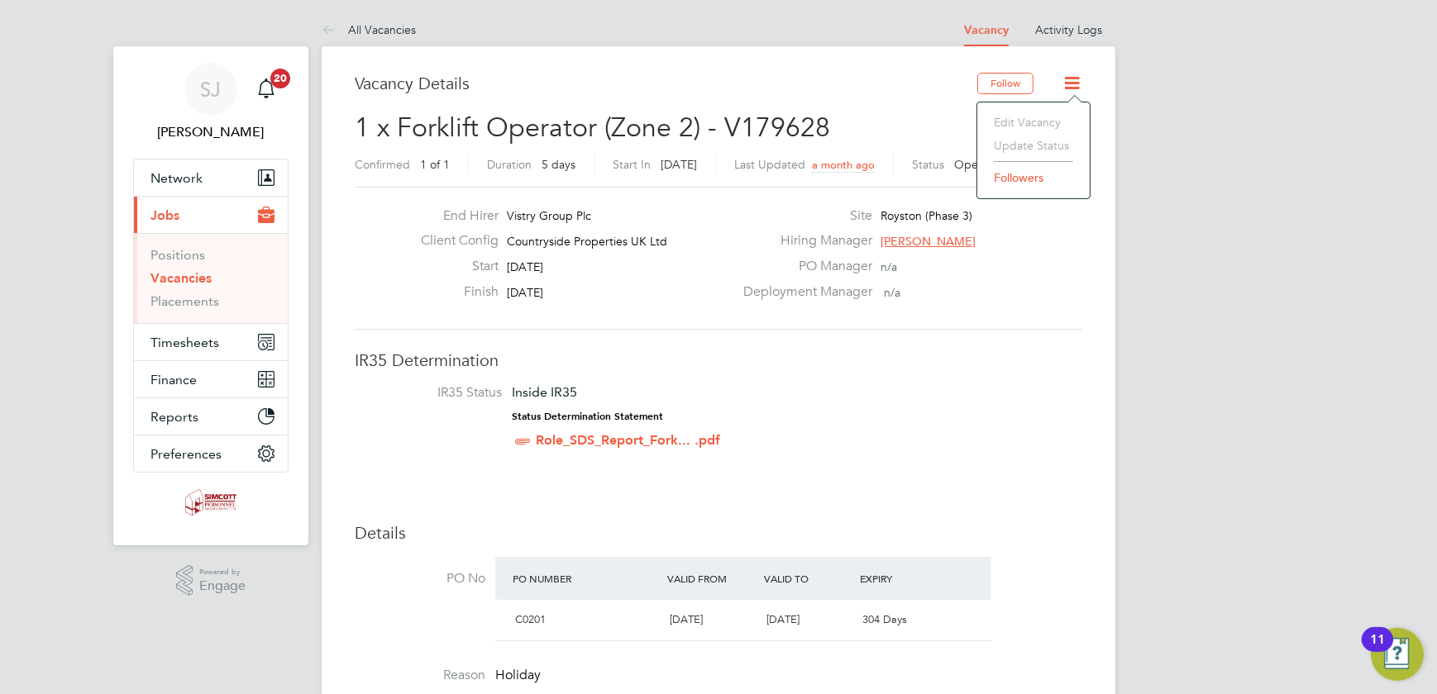
click at [928, 106] on div "Vacancy Details" at bounding box center [666, 92] width 623 height 38
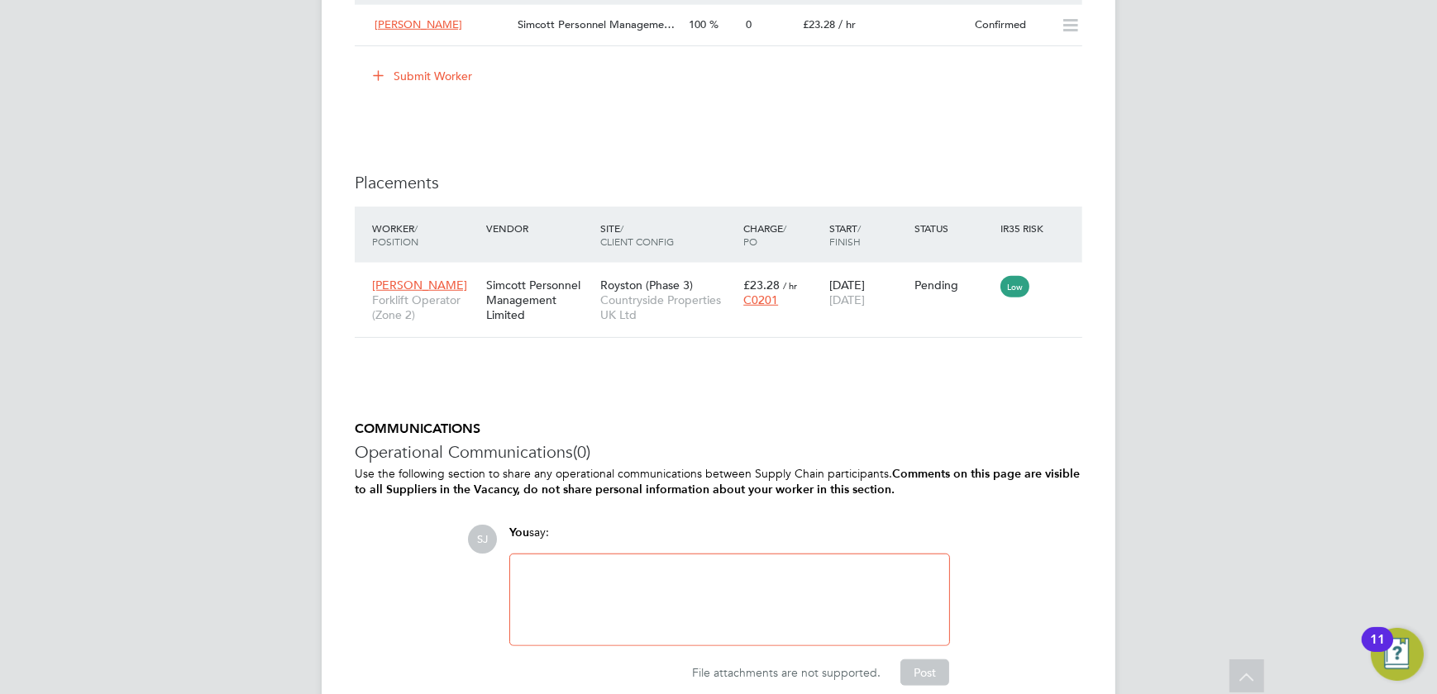
scroll to position [1416, 0]
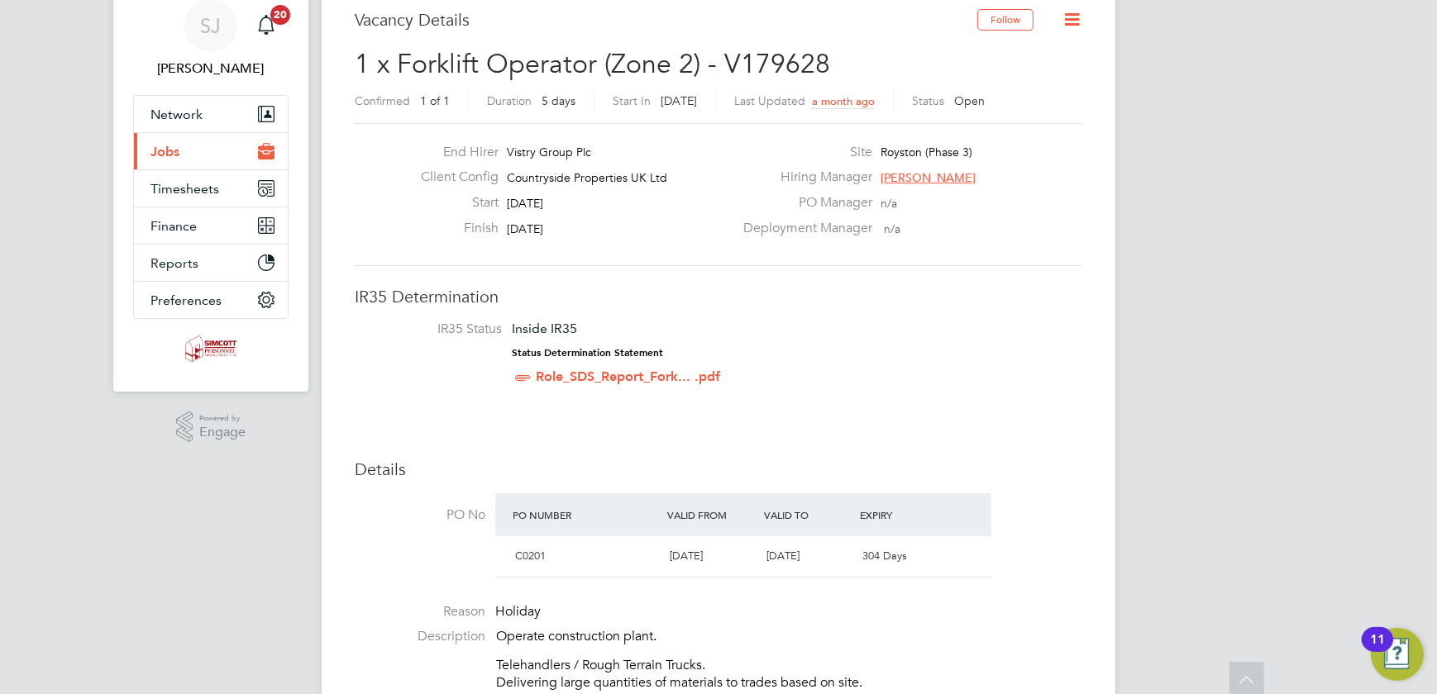
scroll to position [0, 0]
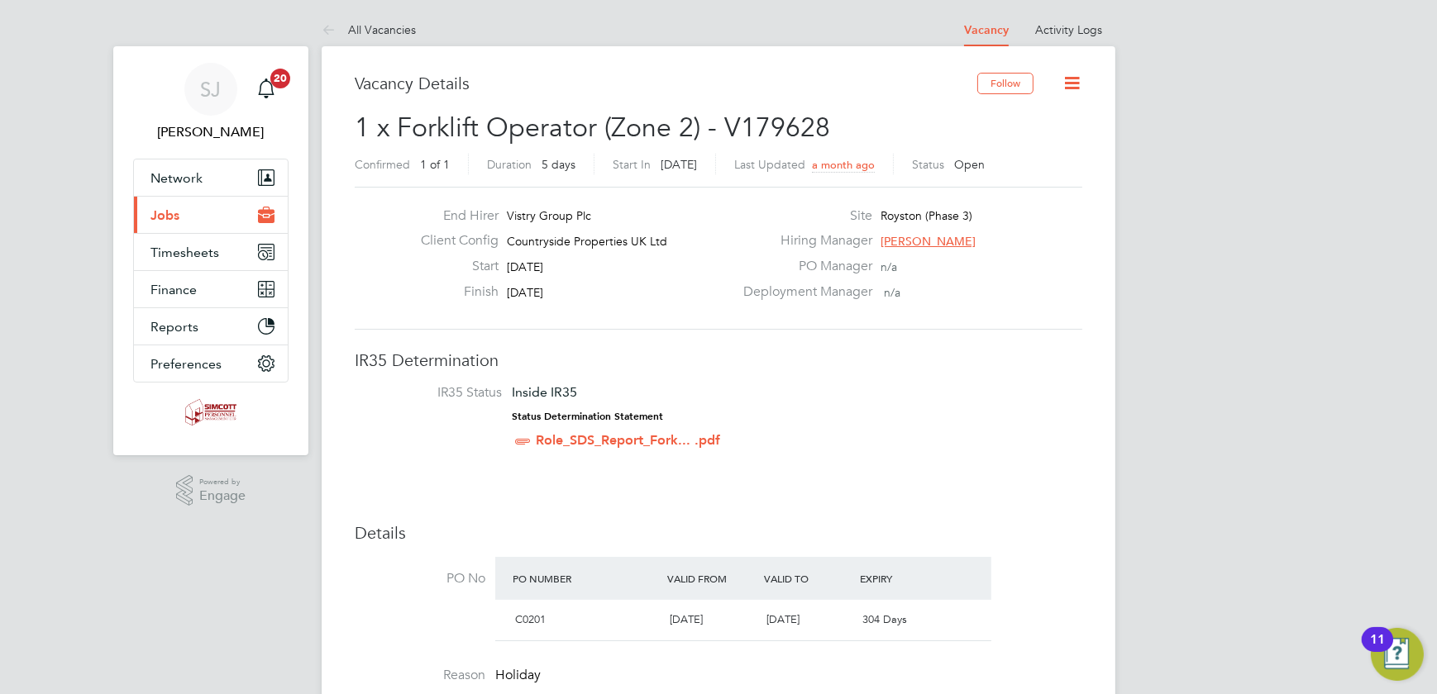
click at [1070, 83] on icon at bounding box center [1071, 83] width 21 height 21
click at [1021, 180] on li "Followers" at bounding box center [1033, 177] width 96 height 23
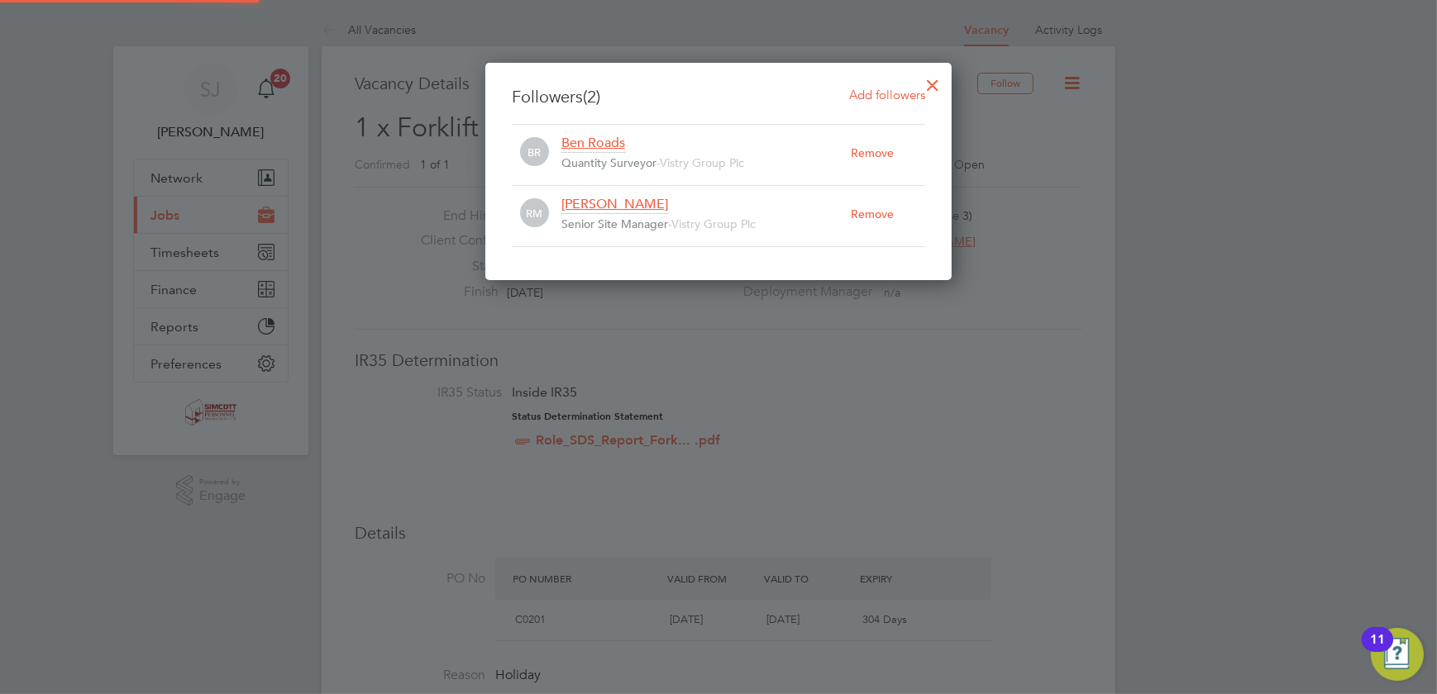
scroll to position [217, 467]
click at [928, 83] on div at bounding box center [933, 81] width 30 height 30
